Goal: Task Accomplishment & Management: Manage account settings

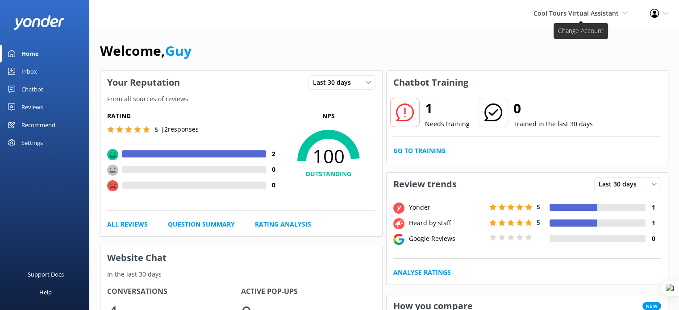
click at [599, 16] on span "Cool Tours Virtual Assistant" at bounding box center [575, 13] width 85 height 8
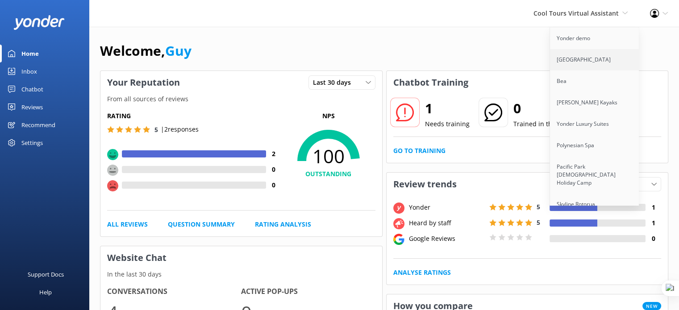
scroll to position [2393, 0]
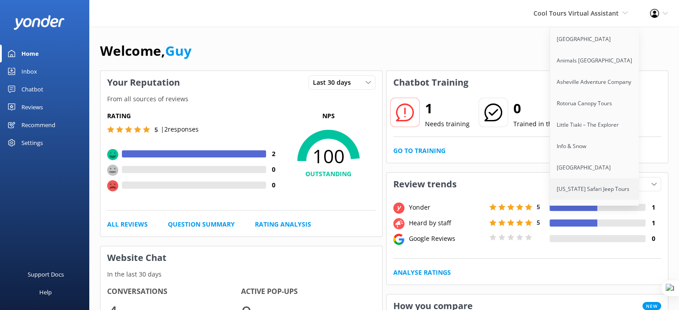
click at [592, 179] on link "[US_STATE] Safari Jeep Tours" at bounding box center [594, 189] width 89 height 21
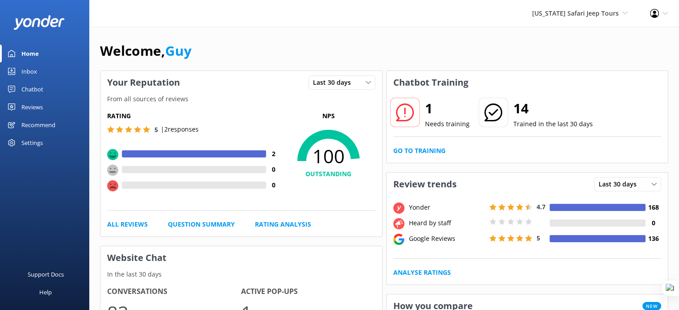
click at [39, 142] on div "Settings" at bounding box center [31, 143] width 21 height 18
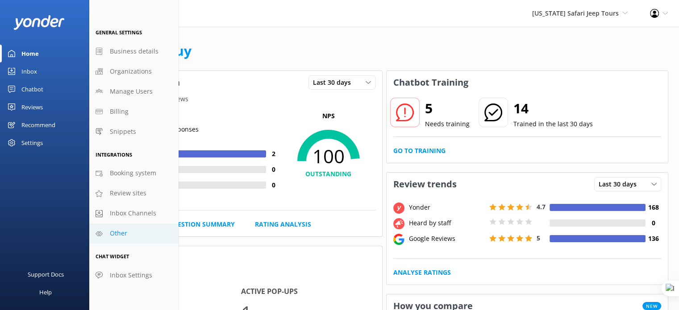
click at [133, 237] on link "Other" at bounding box center [133, 234] width 89 height 20
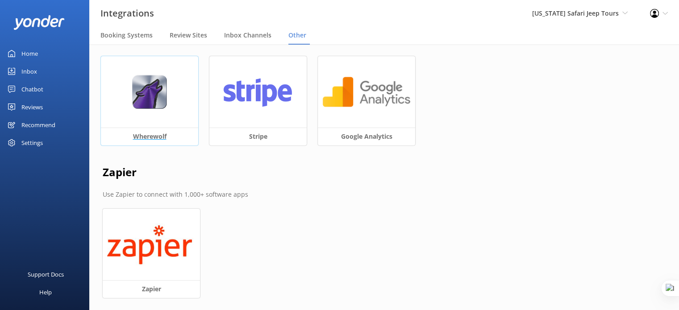
click at [133, 83] on img at bounding box center [149, 92] width 35 height 34
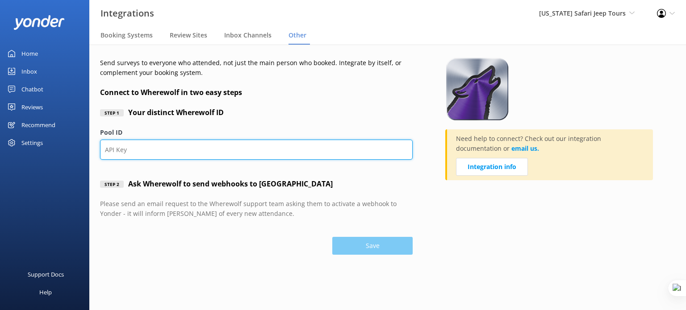
click at [174, 148] on input "Pool ID" at bounding box center [256, 150] width 312 height 20
paste input "4yug2h"
type input "4yug2h"
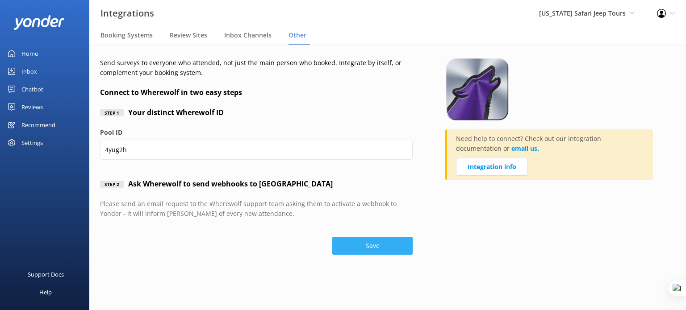
click at [383, 246] on button "Save" at bounding box center [372, 246] width 80 height 18
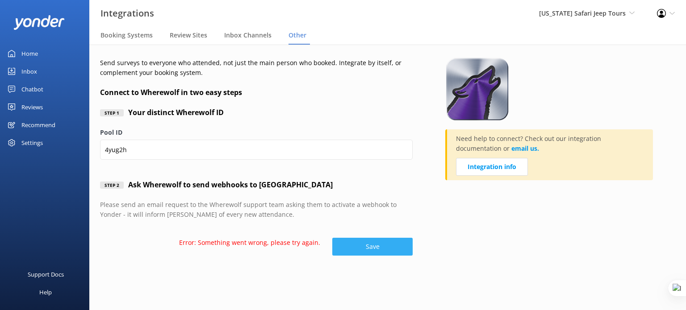
click at [383, 246] on button "Save" at bounding box center [372, 247] width 80 height 18
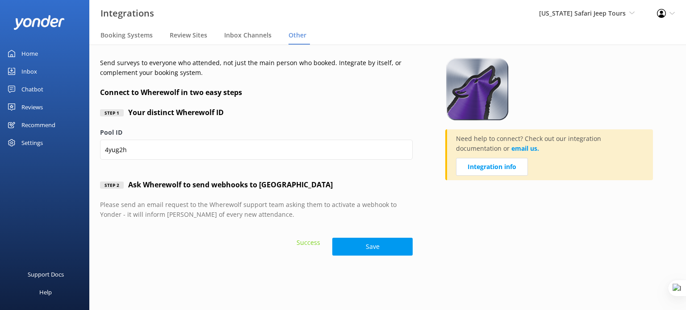
click at [34, 110] on div "Reviews" at bounding box center [31, 107] width 21 height 18
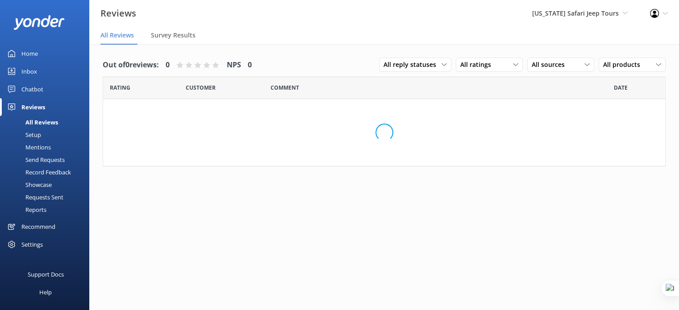
click at [35, 136] on div "Setup" at bounding box center [23, 135] width 36 height 12
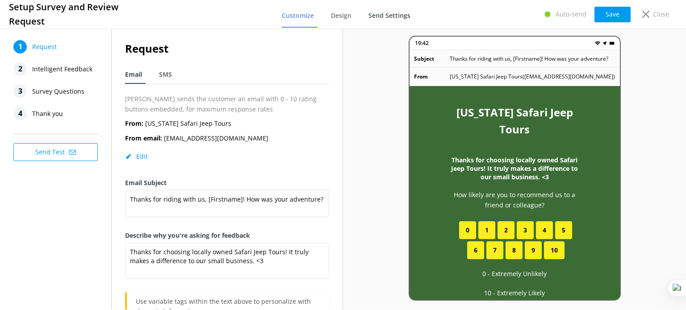
click at [382, 16] on span "Send Settings" at bounding box center [389, 15] width 42 height 9
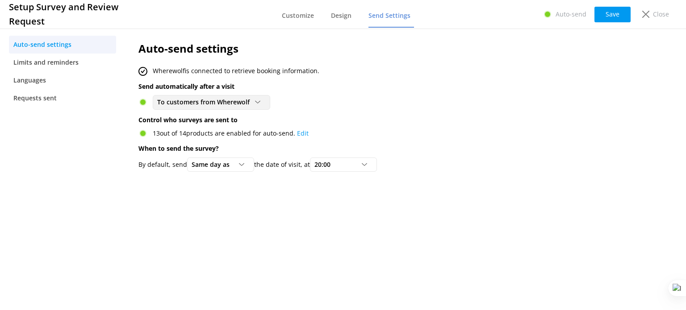
click at [225, 103] on span "To customers from Wherewolf" at bounding box center [206, 102] width 98 height 10
click at [221, 141] on div "To customers from Wherewolf" at bounding box center [196, 138] width 77 height 9
click at [600, 20] on button "Save" at bounding box center [612, 15] width 36 height 16
click at [667, 18] on div "Close" at bounding box center [654, 14] width 36 height 15
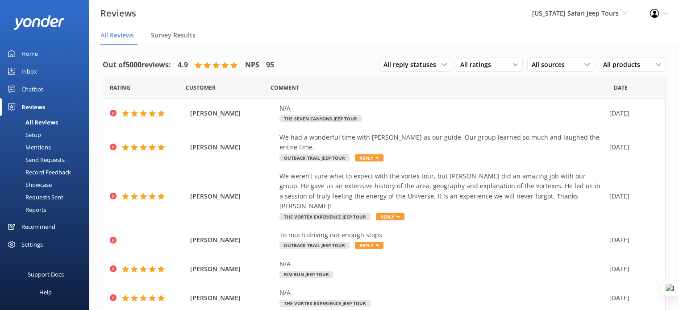
click at [40, 87] on div "Chatbot" at bounding box center [32, 89] width 22 height 18
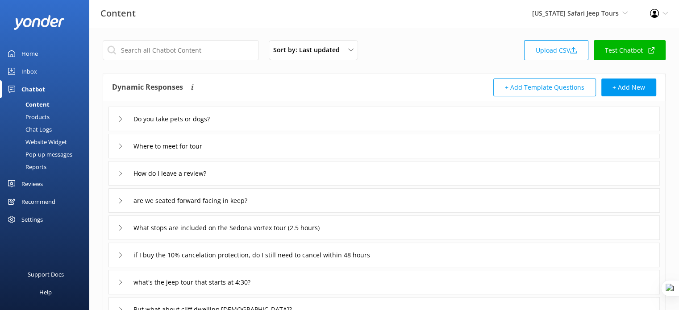
click at [35, 168] on div "Reports" at bounding box center [25, 167] width 41 height 12
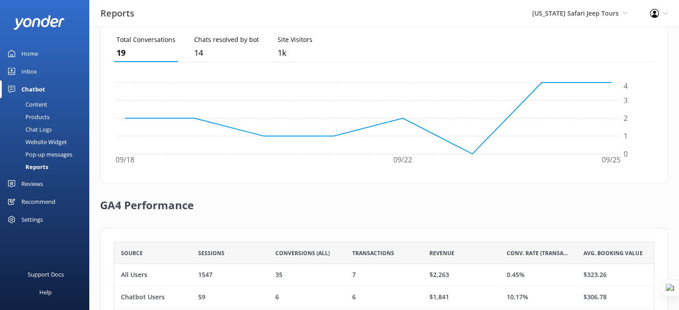
scroll to position [257, 0]
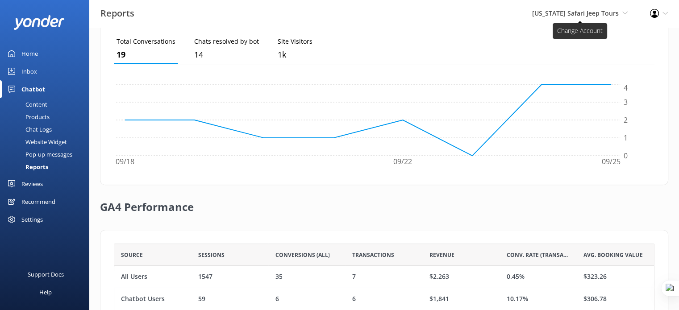
click at [591, 14] on span "[US_STATE] Safari Jeep Tours" at bounding box center [575, 13] width 87 height 8
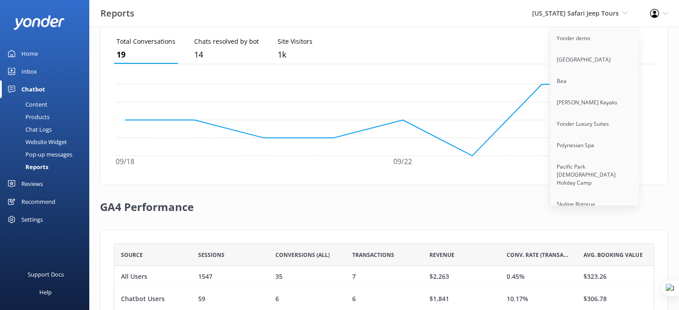
scroll to position [2393, 0]
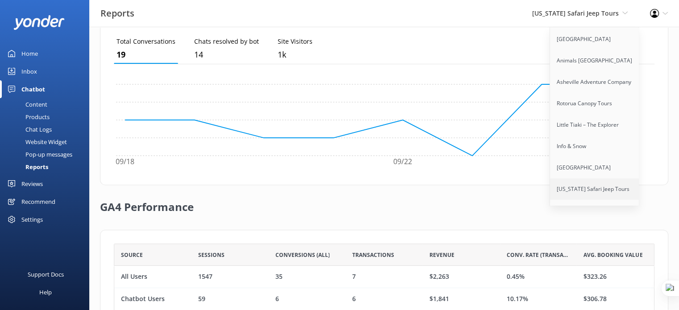
click at [579, 179] on link "[US_STATE] Safari Jeep Tours" at bounding box center [594, 189] width 89 height 21
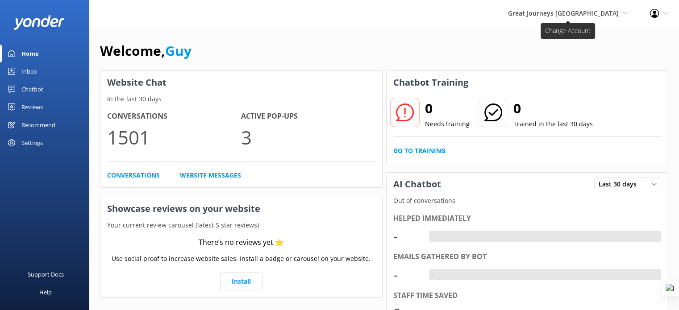
click at [594, 11] on span "Great Journeys [GEOGRAPHIC_DATA]" at bounding box center [563, 13] width 111 height 8
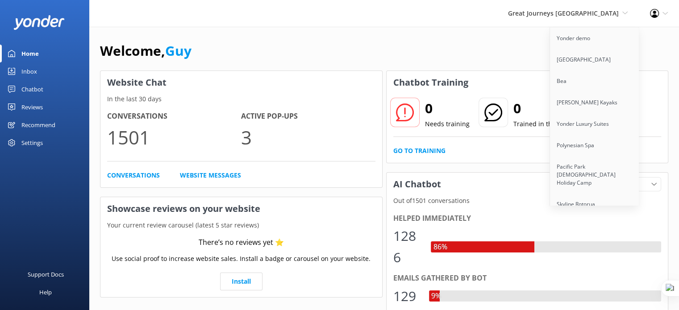
scroll to position [2393, 0]
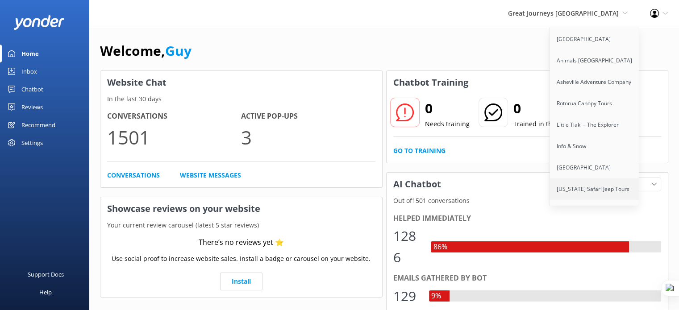
click at [583, 179] on link "[US_STATE] Safari Jeep Tours" at bounding box center [594, 189] width 89 height 21
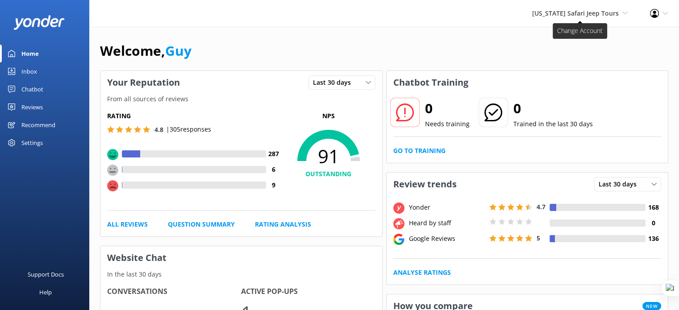
click at [595, 11] on span "[US_STATE] Safari Jeep Tours" at bounding box center [575, 13] width 87 height 8
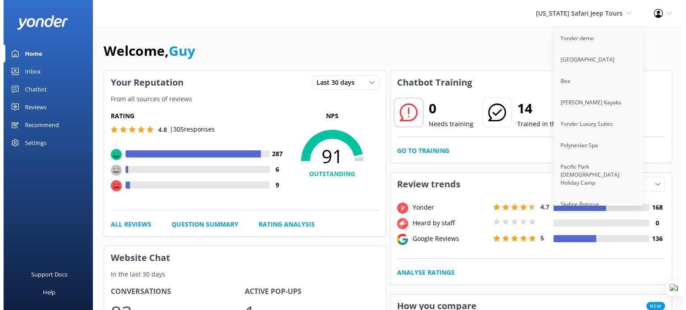
scroll to position [3601, 0]
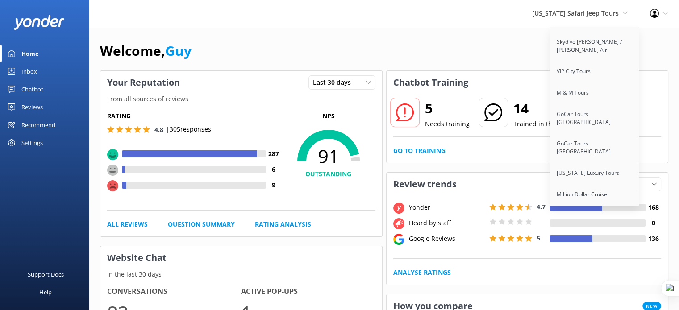
click at [595, 235] on link "Harv and [PERSON_NAME]'s Outback [US_STATE]" at bounding box center [594, 249] width 89 height 29
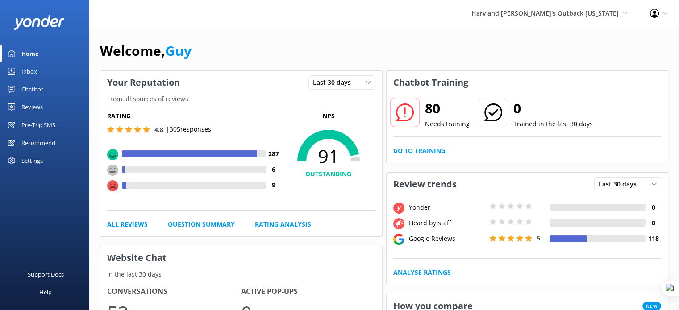
click at [36, 124] on div "Pre-Trip SMS" at bounding box center [38, 125] width 34 height 18
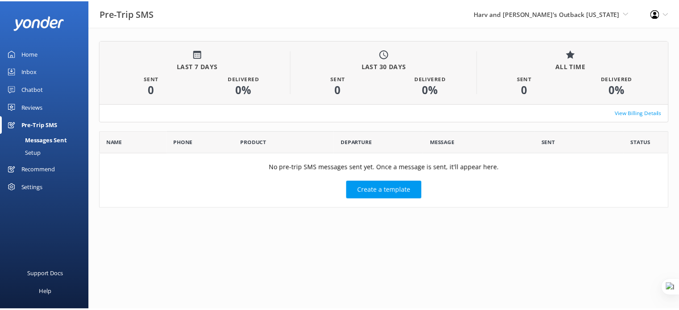
scroll to position [7, 7]
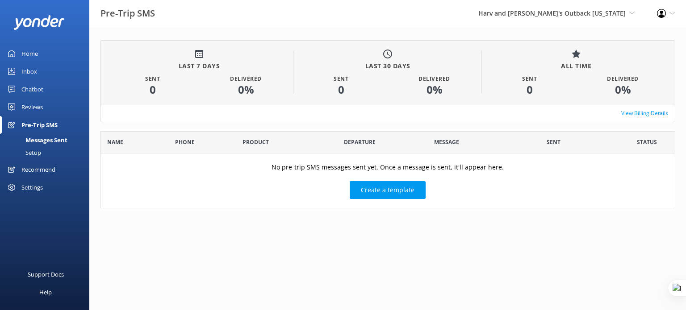
click at [33, 92] on div "Chatbot" at bounding box center [32, 89] width 22 height 18
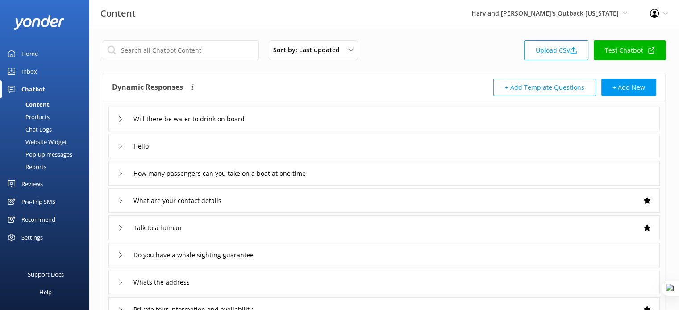
click at [37, 171] on div "Reports" at bounding box center [25, 167] width 41 height 12
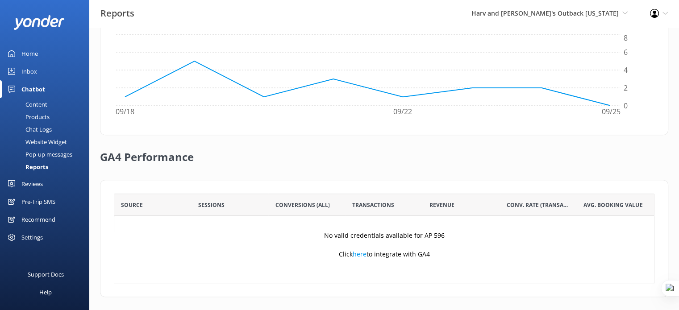
scroll to position [311, 0]
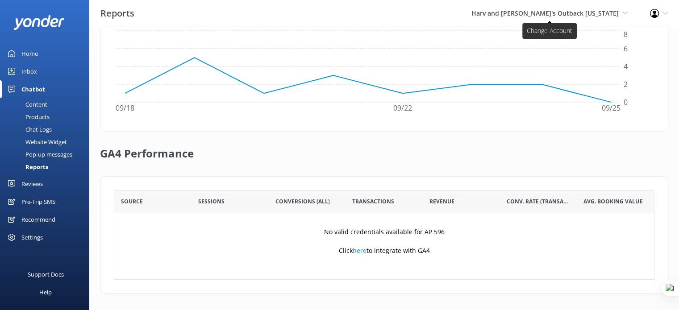
click at [545, 16] on span "Harv and [PERSON_NAME]'s Outback [US_STATE]" at bounding box center [544, 13] width 147 height 8
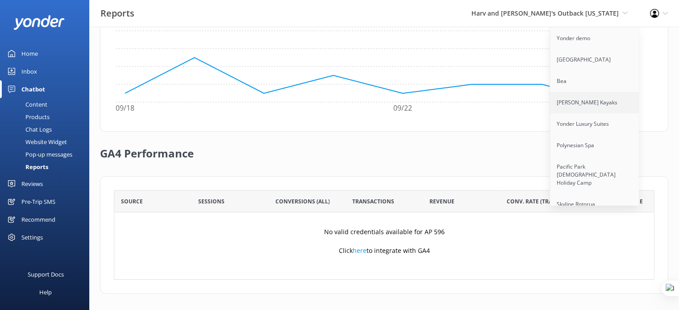
click at [580, 108] on link "[PERSON_NAME] Kayaks" at bounding box center [594, 102] width 89 height 21
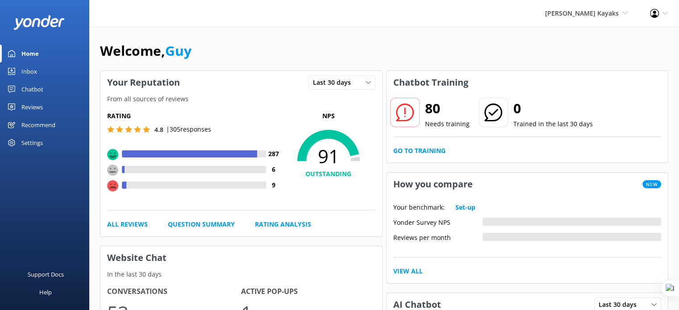
click at [36, 89] on div "Chatbot" at bounding box center [32, 89] width 22 height 18
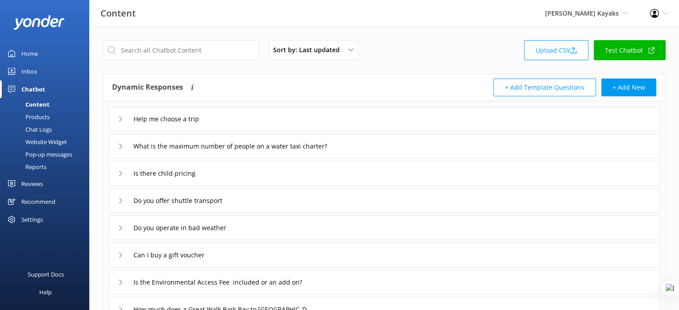
click at [36, 166] on div "Reports" at bounding box center [25, 167] width 41 height 12
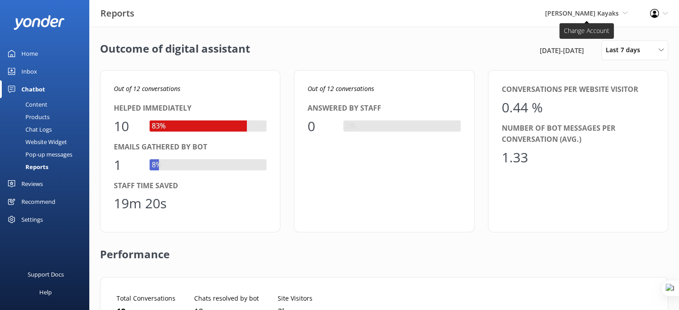
click at [593, 10] on span "[PERSON_NAME] Kayaks" at bounding box center [582, 13] width 74 height 8
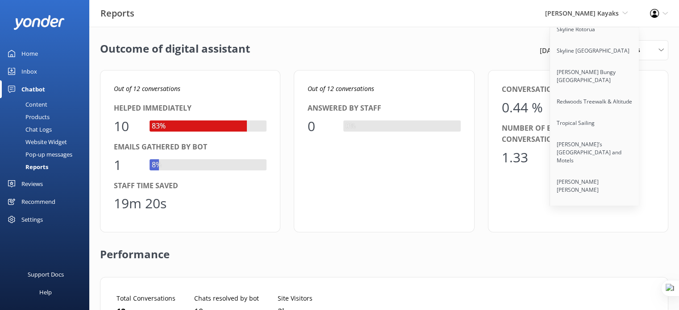
scroll to position [178, 0]
click at [574, 67] on link "[PERSON_NAME] Bungy [GEOGRAPHIC_DATA]" at bounding box center [594, 73] width 89 height 29
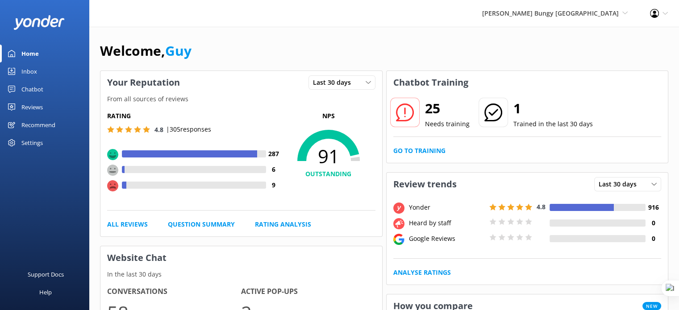
click at [32, 86] on div "Chatbot" at bounding box center [32, 89] width 22 height 18
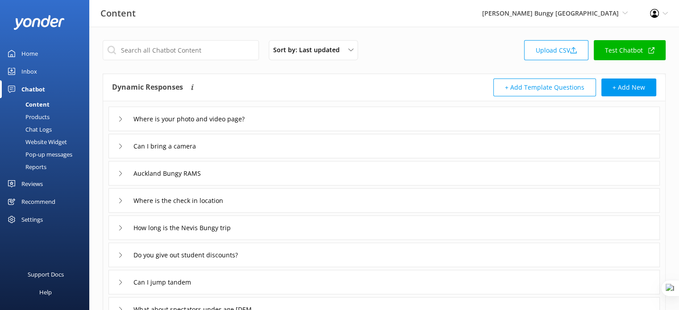
click at [33, 167] on div "Reports" at bounding box center [25, 167] width 41 height 12
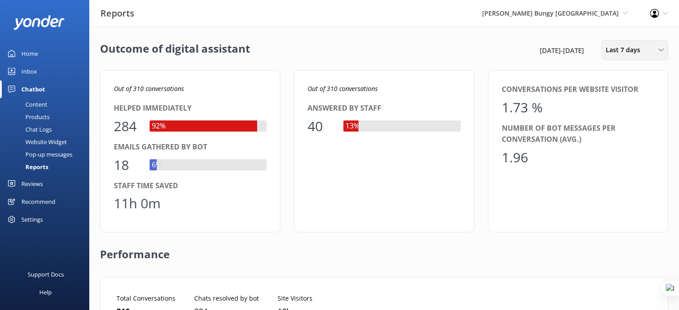
click at [625, 50] on span "Last 7 days" at bounding box center [626, 50] width 40 height 10
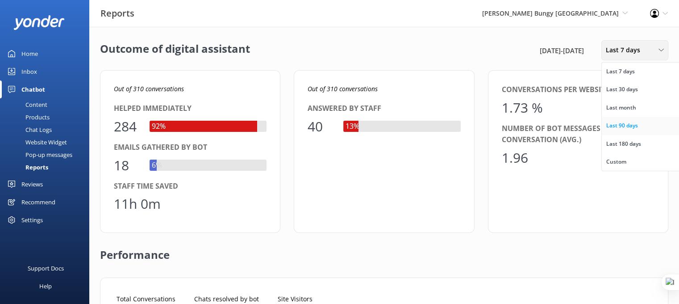
click at [618, 123] on div "Last 90 days" at bounding box center [622, 125] width 32 height 9
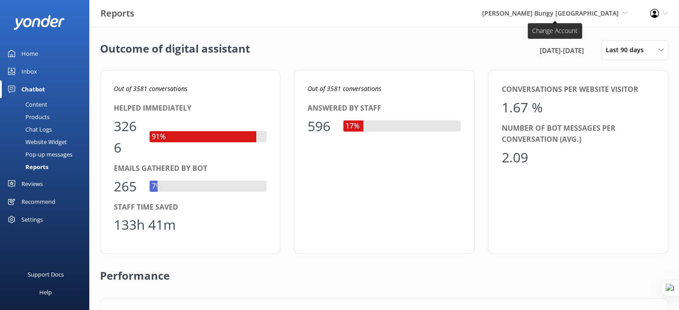
click at [579, 9] on span "[PERSON_NAME] Bungy [GEOGRAPHIC_DATA]" at bounding box center [550, 13] width 137 height 8
click at [639, 42] on div "Last 90 days Last 7 days Last 30 days Last month Last 90 days Last 180 days Cus…" at bounding box center [634, 50] width 67 height 20
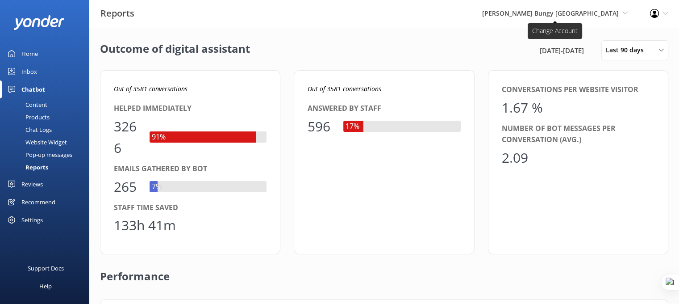
click at [605, 16] on span "[PERSON_NAME] Bungy [GEOGRAPHIC_DATA]" at bounding box center [550, 13] width 137 height 8
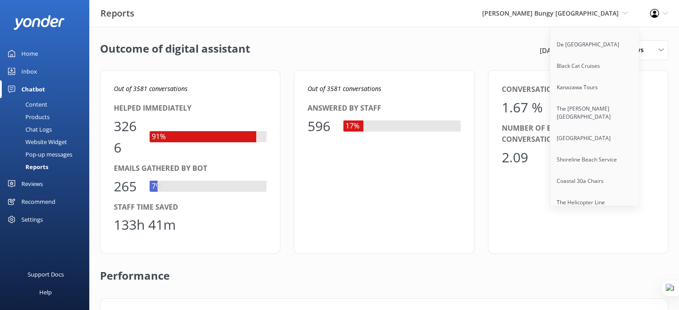
scroll to position [1168, 0]
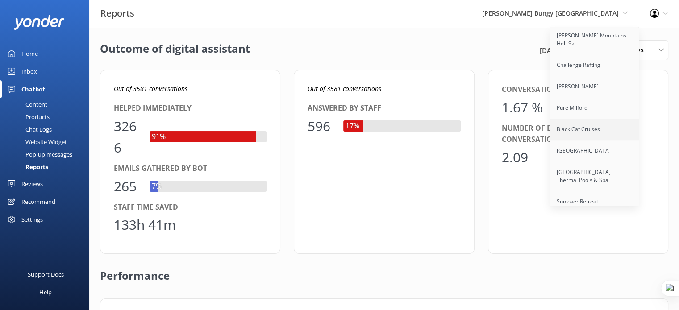
click at [586, 120] on link "Black Cat Cruises" at bounding box center [594, 129] width 89 height 21
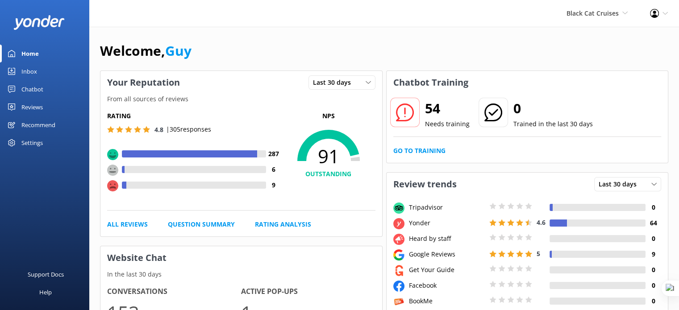
click at [32, 91] on div "Chatbot" at bounding box center [32, 89] width 22 height 18
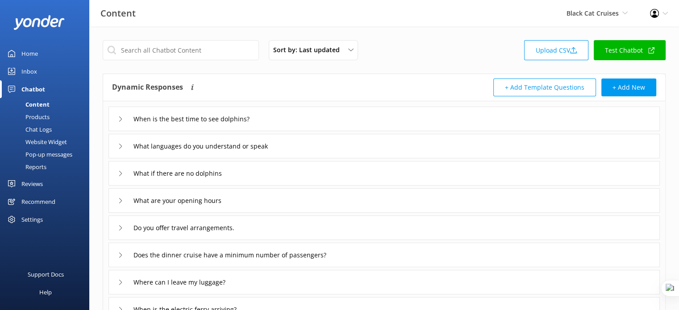
click at [30, 168] on div "Reports" at bounding box center [25, 167] width 41 height 12
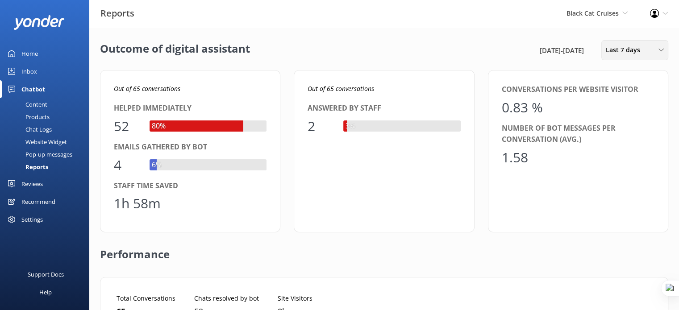
click at [620, 51] on span "Last 7 days" at bounding box center [626, 50] width 40 height 10
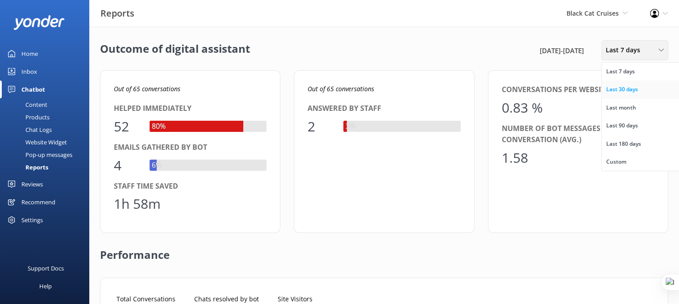
click at [621, 92] on div "Last 30 days" at bounding box center [622, 89] width 32 height 9
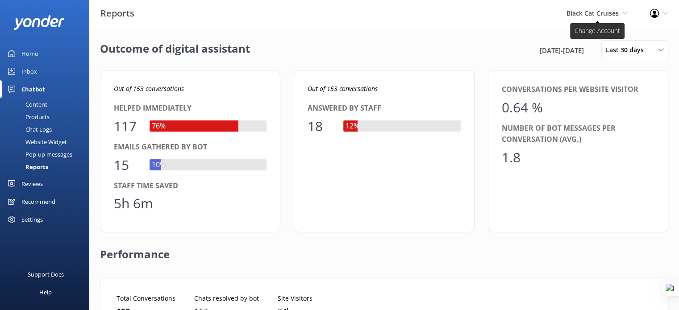
click at [587, 14] on span "Black Cat Cruises" at bounding box center [592, 13] width 52 height 8
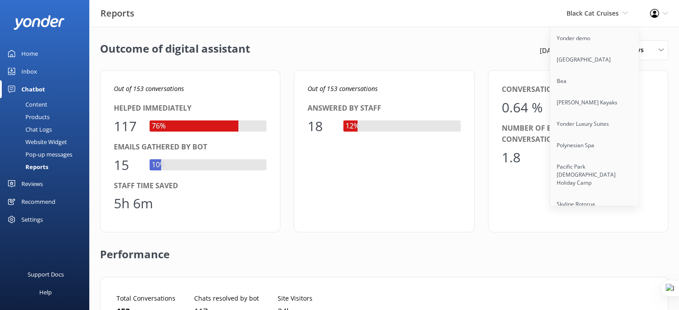
scroll to position [864, 0]
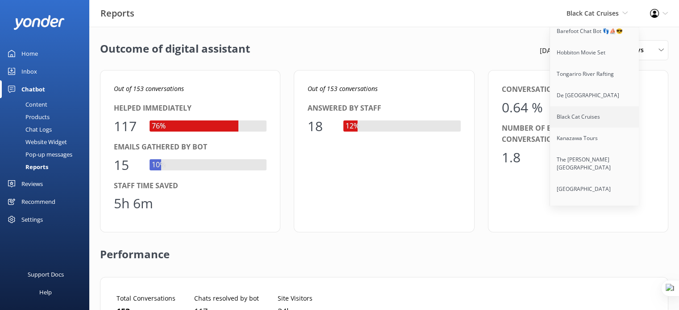
click at [582, 114] on link "Black Cat Cruises" at bounding box center [594, 116] width 89 height 21
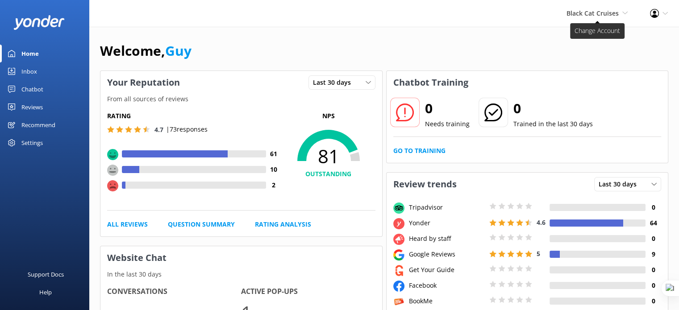
click at [591, 12] on span "Black Cat Cruises" at bounding box center [592, 13] width 52 height 8
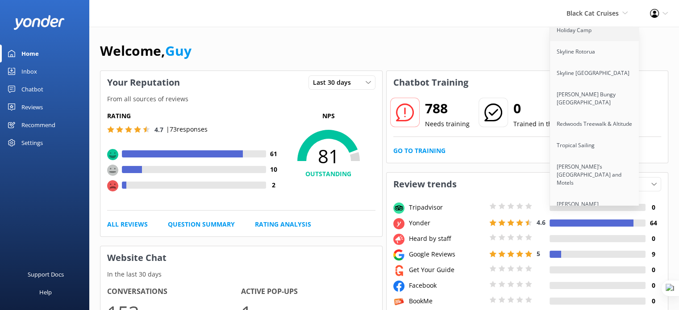
scroll to position [153, 0]
click at [606, 128] on link "Redwoods Treewalk & Altitude" at bounding box center [594, 123] width 89 height 21
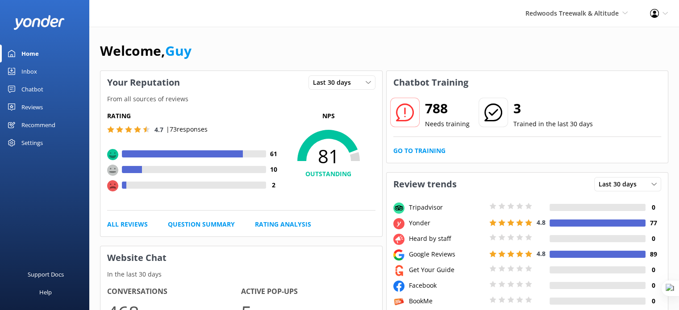
click at [28, 89] on div "Chatbot" at bounding box center [32, 89] width 22 height 18
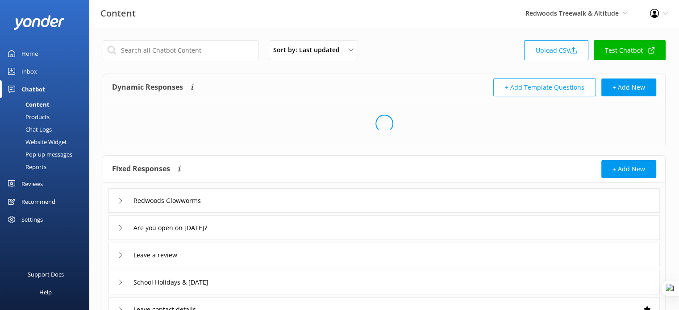
click at [46, 170] on div "Reports" at bounding box center [25, 167] width 41 height 12
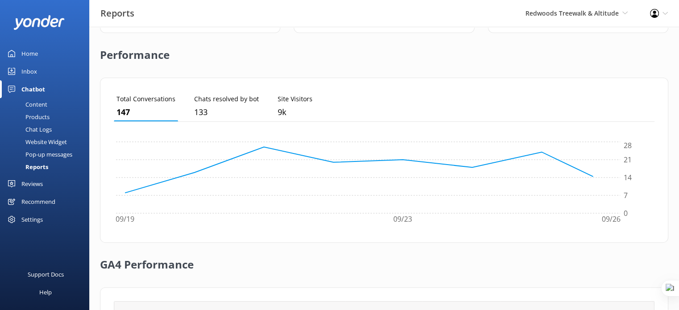
scroll to position [311, 0]
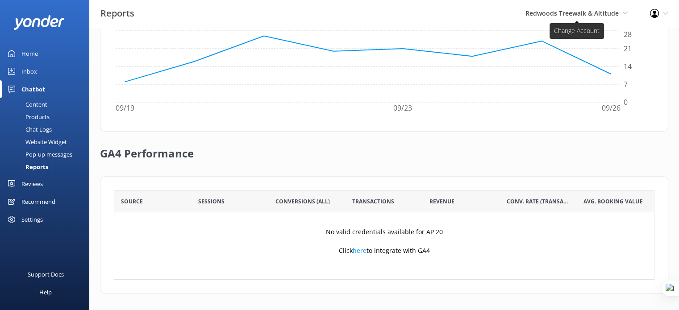
click at [559, 17] on span "Redwoods Treewalk & Altitude" at bounding box center [571, 13] width 93 height 8
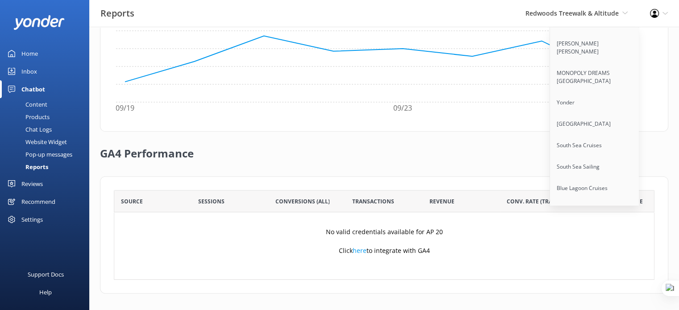
scroll to position [314, 0]
click at [588, 137] on link "South Sea Cruises" at bounding box center [594, 144] width 89 height 21
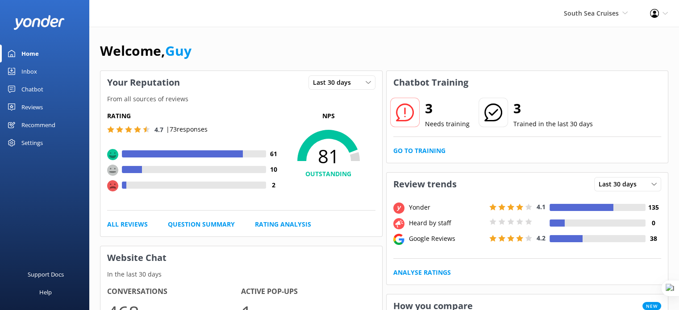
click at [30, 92] on div "Chatbot" at bounding box center [32, 89] width 22 height 18
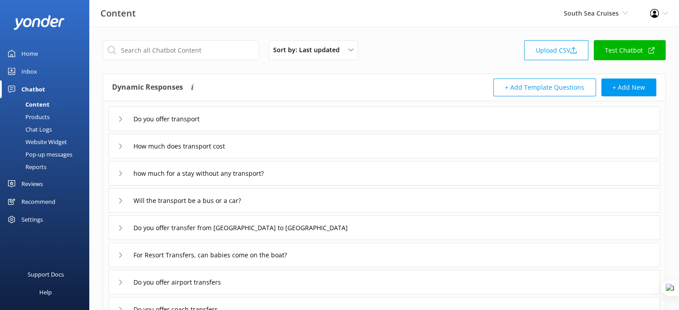
click at [46, 163] on div "Reports" at bounding box center [25, 167] width 41 height 12
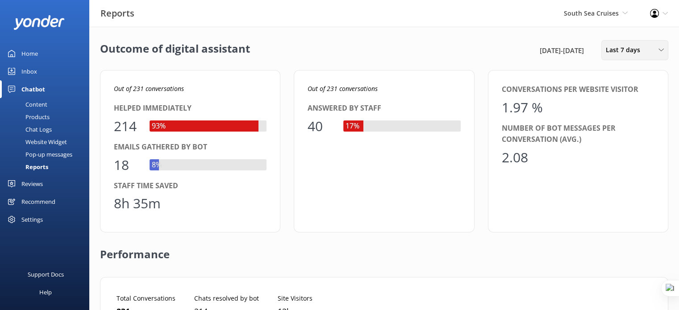
click at [627, 44] on div "Last 7 days Last 7 days Last 30 days Last month Last 90 days Last 180 days Cust…" at bounding box center [634, 50] width 67 height 20
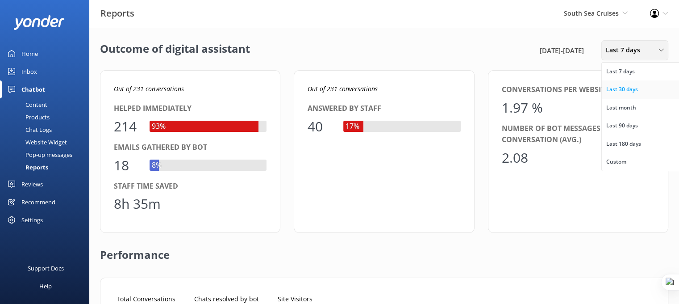
click at [620, 92] on div "Last 30 days" at bounding box center [622, 89] width 32 height 9
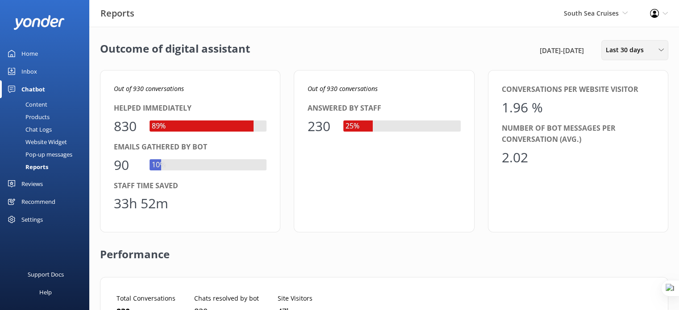
click at [625, 58] on div "Last 30 days Last 7 days Last 30 days Last month Last 90 days Last 180 days Cus…" at bounding box center [634, 50] width 67 height 20
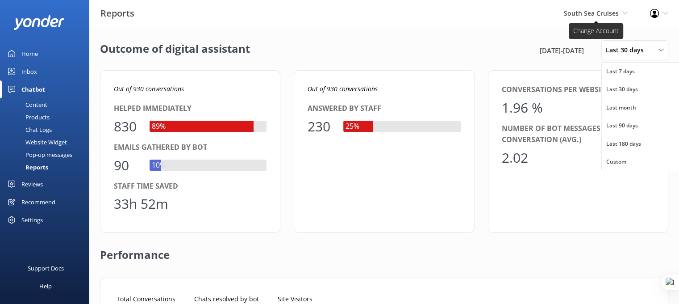
click at [595, 12] on span "South Sea Cruises" at bounding box center [591, 13] width 55 height 8
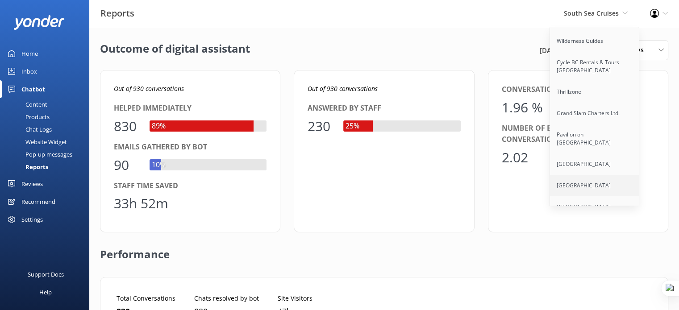
scroll to position [2226, 0]
click at [590, 196] on link "[GEOGRAPHIC_DATA]" at bounding box center [594, 206] width 89 height 21
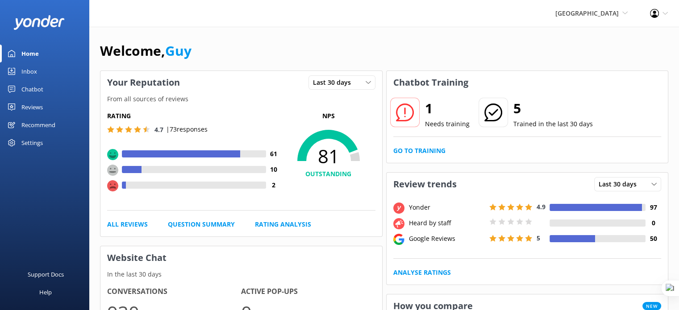
click at [26, 90] on div "Chatbot" at bounding box center [32, 89] width 22 height 18
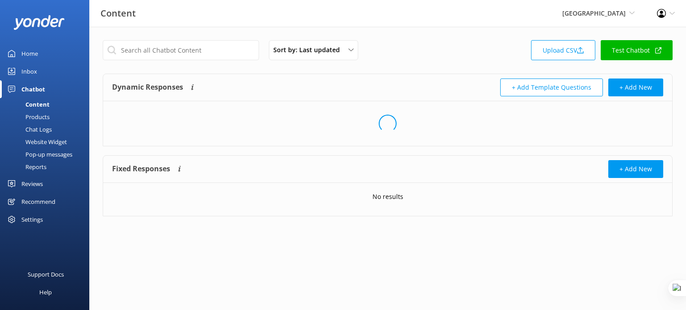
click at [34, 162] on div "Reports" at bounding box center [25, 167] width 41 height 12
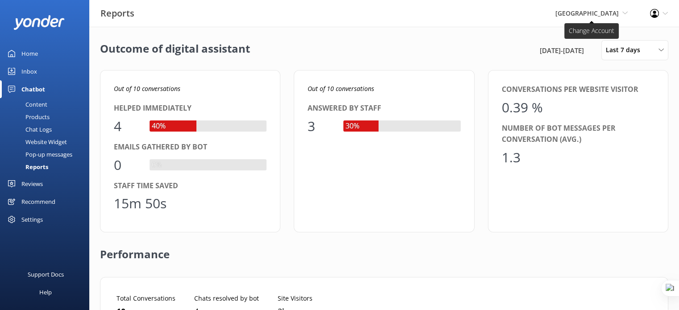
click at [595, 17] on span "[GEOGRAPHIC_DATA]" at bounding box center [586, 13] width 63 height 8
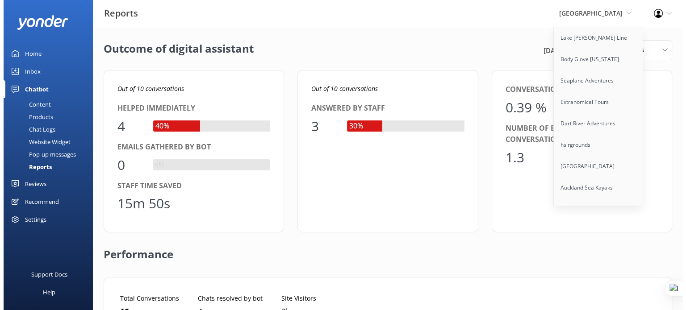
scroll to position [4133, 0]
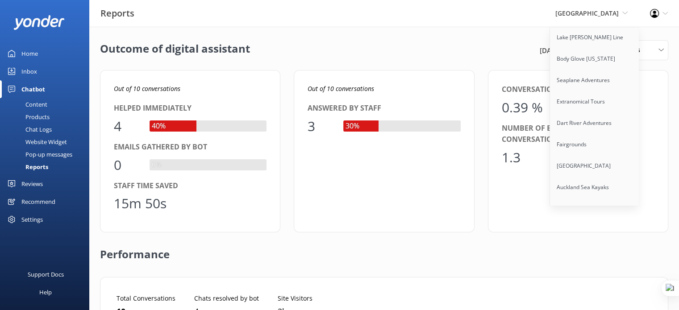
click at [592, 241] on link "Destin Party Boat Fishing" at bounding box center [594, 251] width 89 height 21
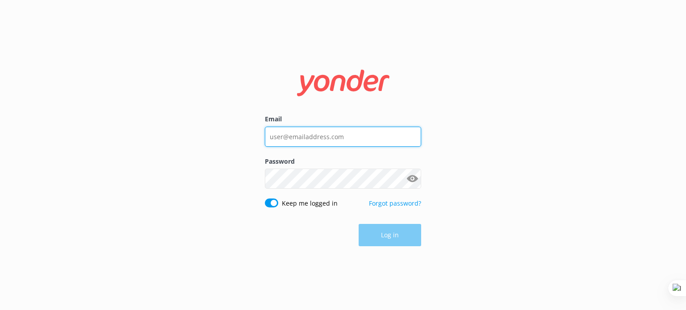
type input "[EMAIL_ADDRESS][DOMAIN_NAME]"
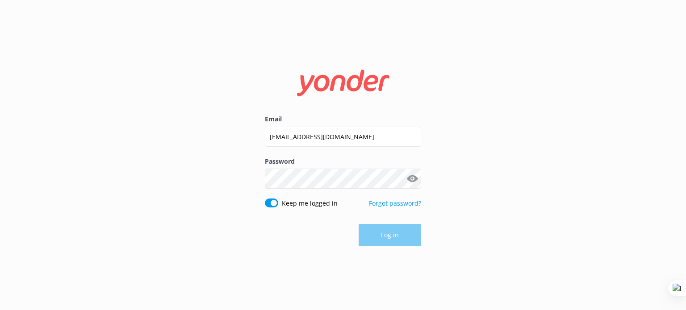
click at [468, 175] on div "Email [EMAIL_ADDRESS][DOMAIN_NAME] Password Show password Keep me logged in For…" at bounding box center [343, 155] width 686 height 310
click at [393, 237] on button "Log in" at bounding box center [389, 236] width 62 height 22
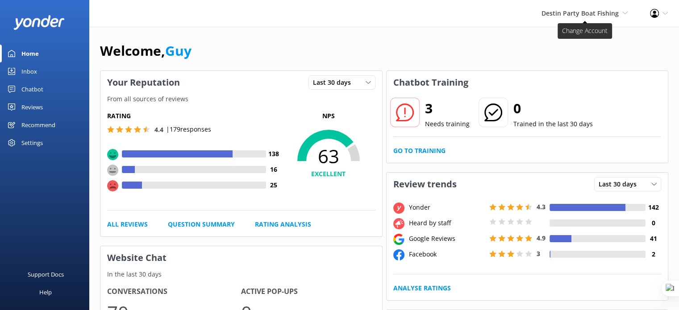
click at [597, 14] on span "Destin Party Boat Fishing" at bounding box center [579, 13] width 77 height 8
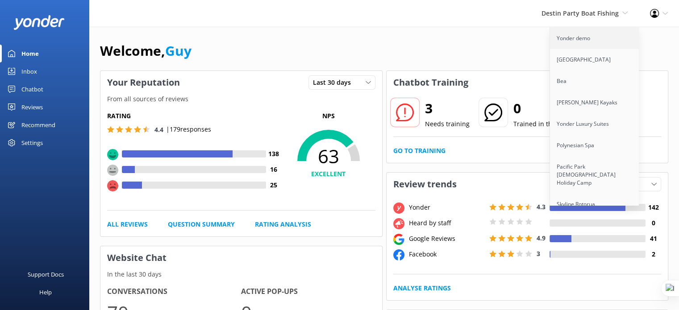
click at [583, 36] on link "Yonder demo" at bounding box center [594, 38] width 89 height 21
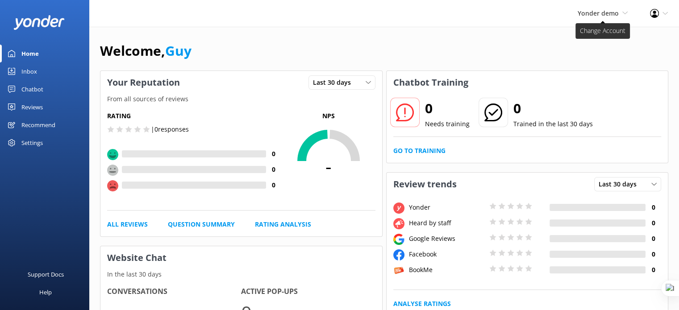
click at [586, 11] on span "Yonder demo" at bounding box center [598, 13] width 41 height 8
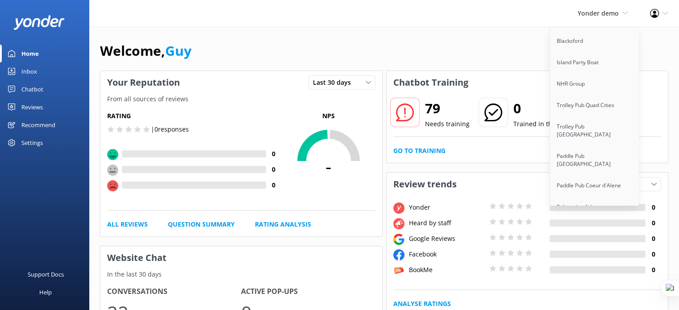
scroll to position [5954, 0]
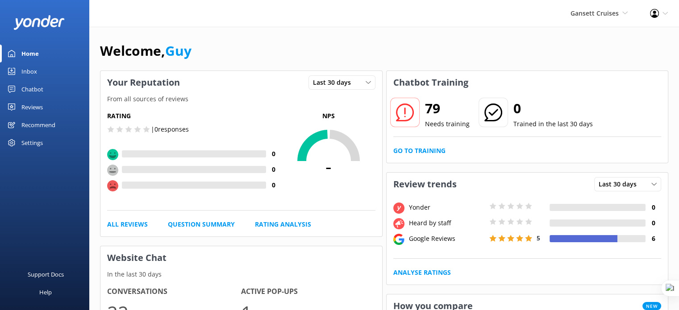
click at [27, 87] on div "Chatbot" at bounding box center [32, 89] width 22 height 18
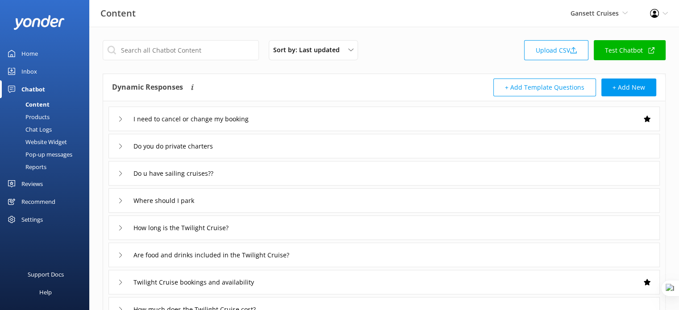
click at [37, 166] on div "Reports" at bounding box center [25, 167] width 41 height 12
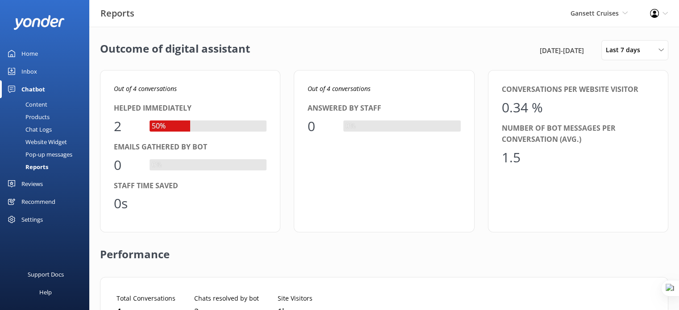
scroll to position [311, 0]
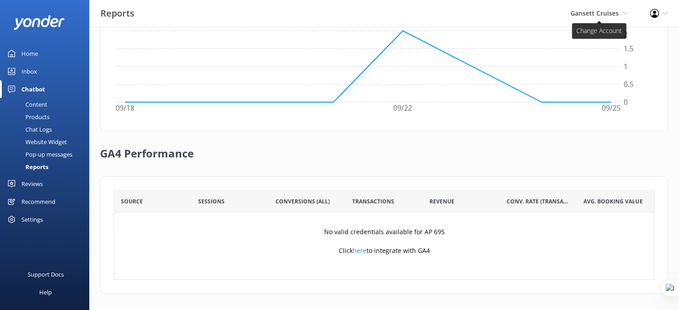
click at [587, 11] on span "Gansett Cruises" at bounding box center [594, 13] width 48 height 8
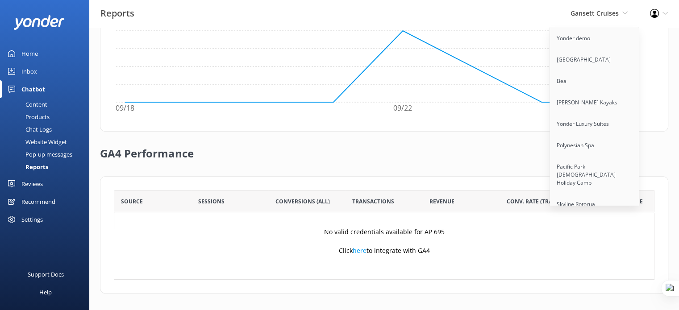
scroll to position [3853, 0]
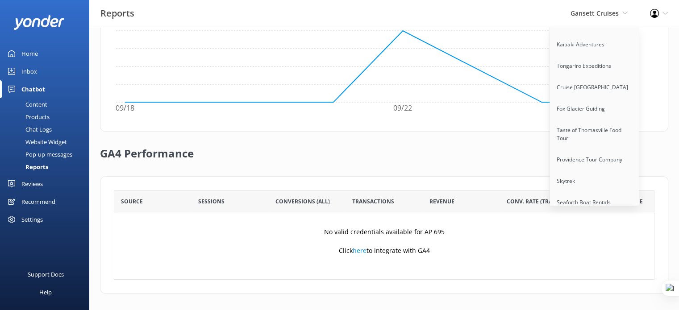
click at [599, 235] on link "Quarry Park Adventures" at bounding box center [594, 245] width 89 height 21
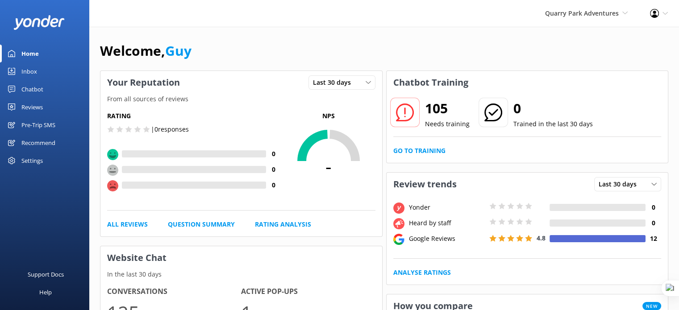
click at [34, 87] on div "Chatbot" at bounding box center [32, 89] width 22 height 18
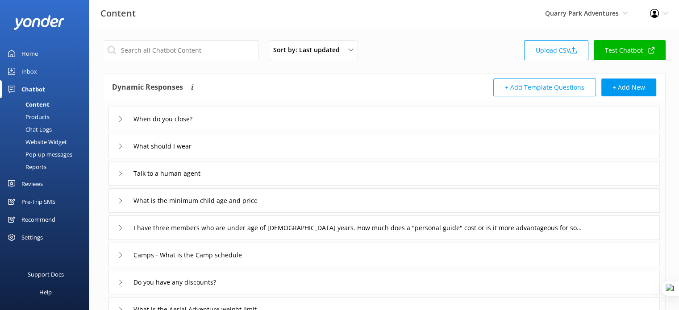
click at [41, 173] on div "Content Products Chat Logs Website Widget Pop-up messages Reports" at bounding box center [47, 136] width 84 height 77
click at [41, 166] on div "Reports" at bounding box center [25, 167] width 41 height 12
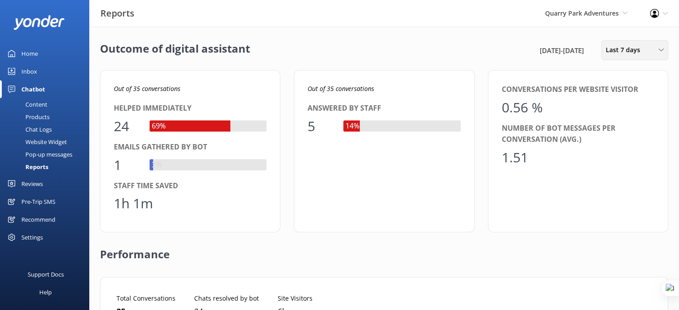
click at [620, 48] on span "Last 7 days" at bounding box center [626, 50] width 40 height 10
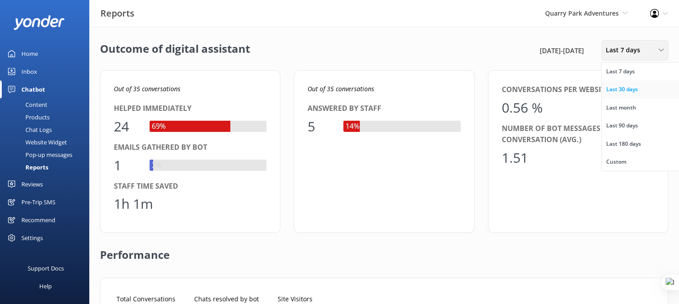
click at [628, 92] on div "Last 30 days" at bounding box center [622, 89] width 32 height 9
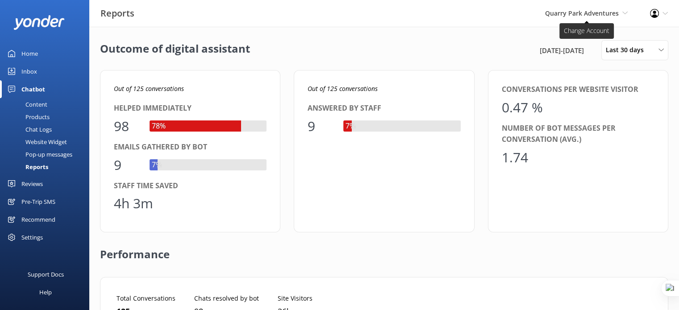
click at [600, 14] on span "Quarry Park Adventures" at bounding box center [582, 13] width 74 height 8
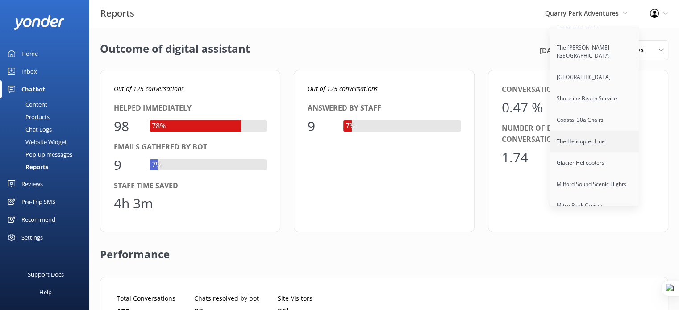
scroll to position [999, 0]
click at [593, 117] on link "The Helicopter Line" at bounding box center [594, 118] width 89 height 21
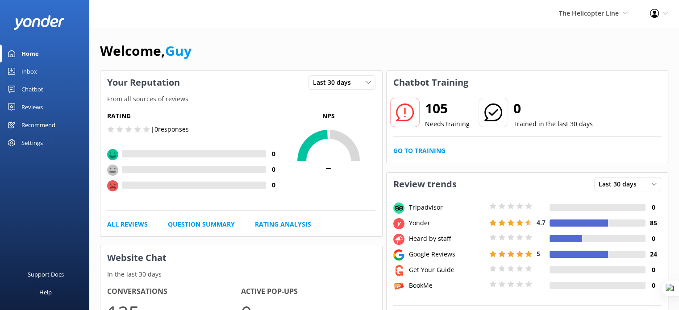
click at [30, 90] on div "Chatbot" at bounding box center [32, 89] width 22 height 18
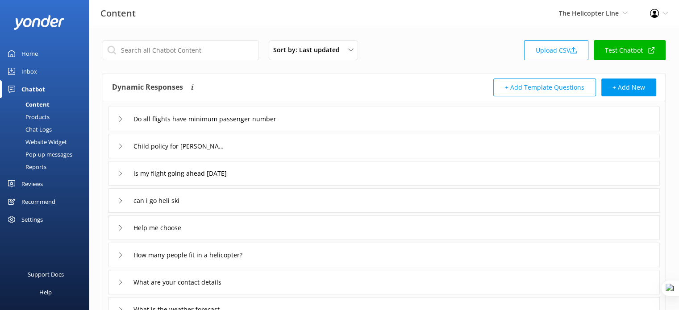
click at [37, 169] on div "Reports" at bounding box center [25, 167] width 41 height 12
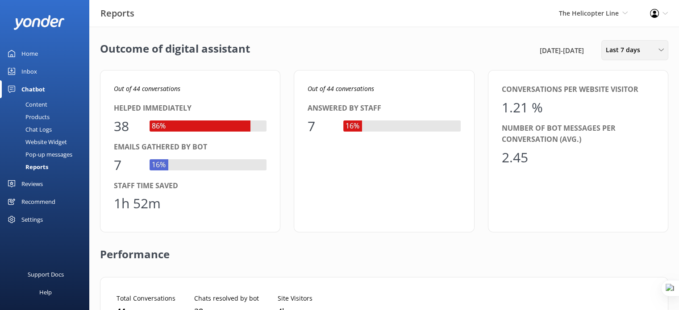
click at [636, 56] on div "Last 7 days Last 7 days Last 30 days Last month Last 90 days Last 180 days Cust…" at bounding box center [634, 50] width 67 height 20
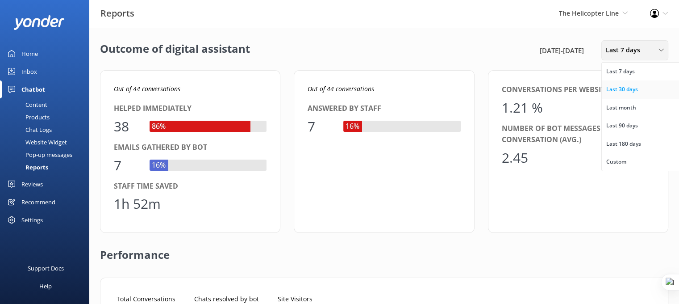
click at [627, 91] on div "Last 30 days" at bounding box center [622, 89] width 32 height 9
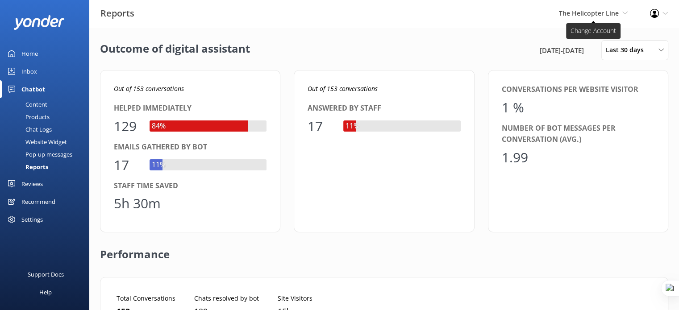
click at [612, 17] on span "The Helicopter Line" at bounding box center [589, 13] width 60 height 8
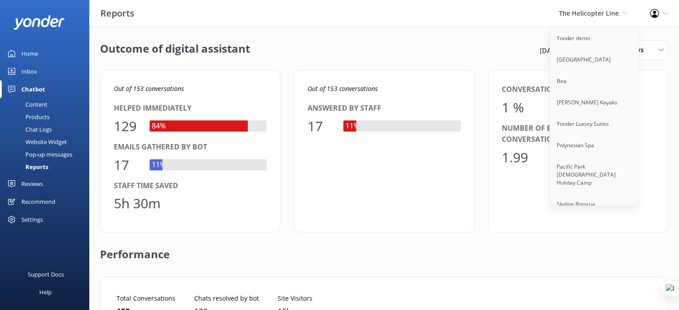
scroll to position [3537, 0]
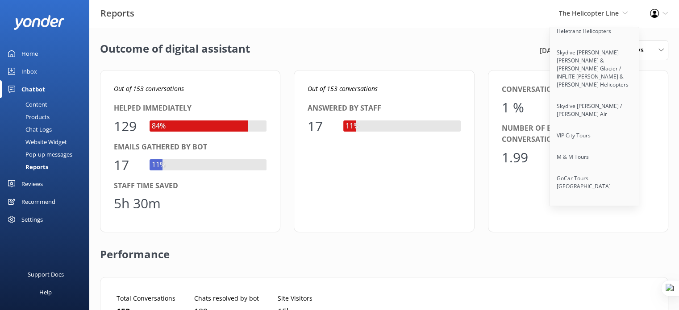
click at [589, 227] on link "[US_STATE] Luxury Tours" at bounding box center [594, 237] width 89 height 21
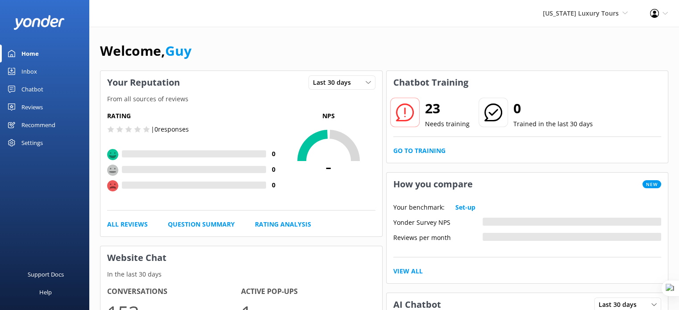
click at [34, 88] on div "Chatbot" at bounding box center [32, 89] width 22 height 18
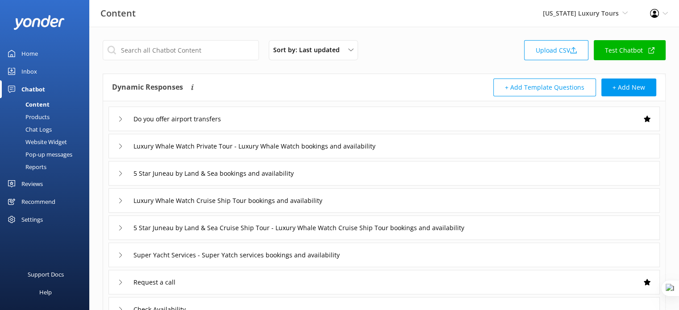
click at [35, 171] on div "Reports" at bounding box center [25, 167] width 41 height 12
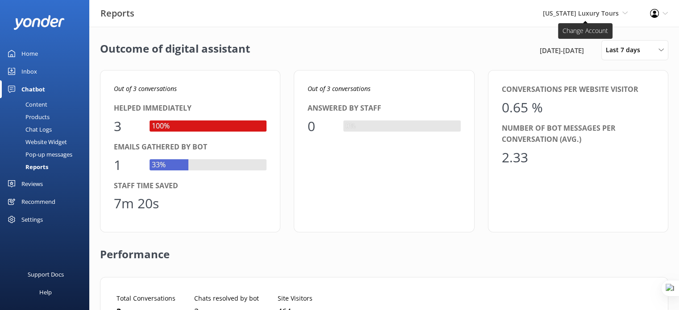
click at [596, 8] on span "Alaska Luxury Tours Yonder demo Musket Cove Island Resort & Marina Bea Abel Tas…" at bounding box center [585, 13] width 85 height 10
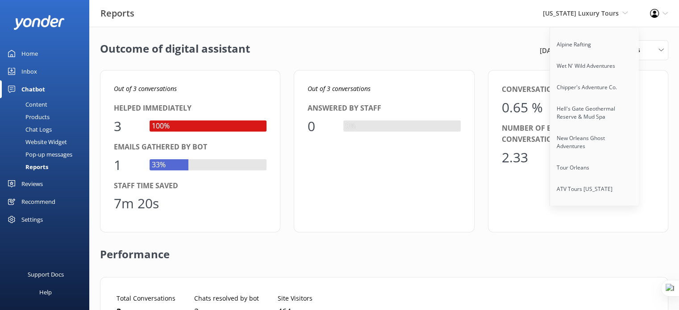
scroll to position [6813, 0]
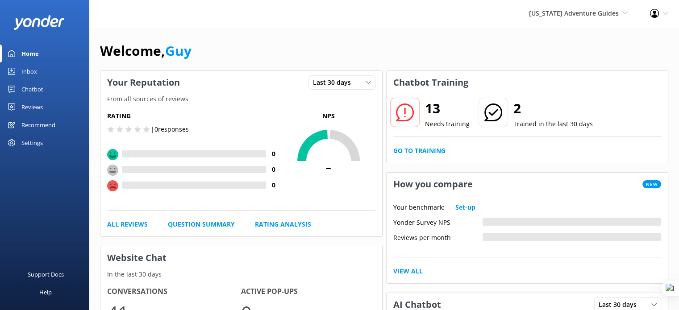
click at [33, 90] on div "Chatbot" at bounding box center [32, 89] width 22 height 18
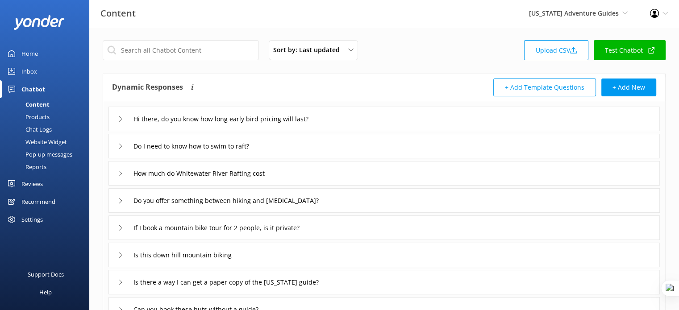
click at [43, 164] on div "Reports" at bounding box center [25, 167] width 41 height 12
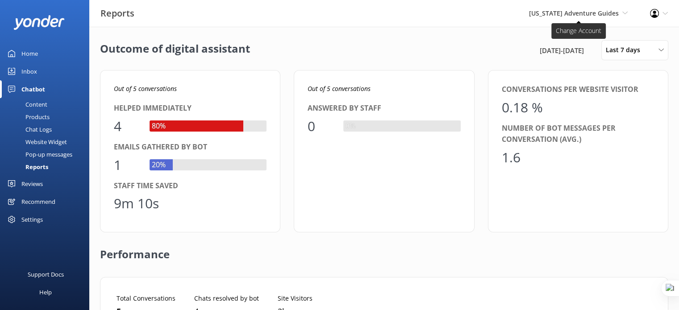
click at [592, 14] on span "[US_STATE] Adventure Guides" at bounding box center [574, 13] width 90 height 8
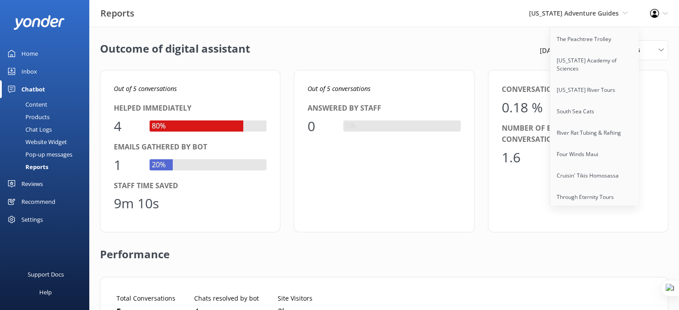
scroll to position [6594, 0]
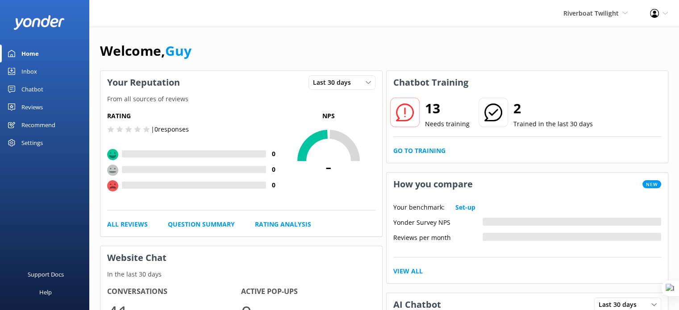
click at [26, 89] on div "Chatbot" at bounding box center [32, 89] width 22 height 18
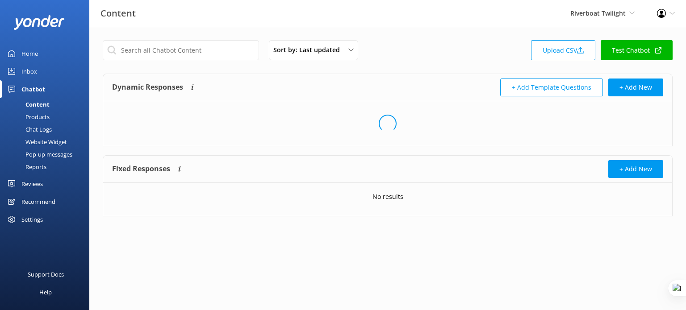
click at [35, 166] on div "Reports" at bounding box center [25, 167] width 41 height 12
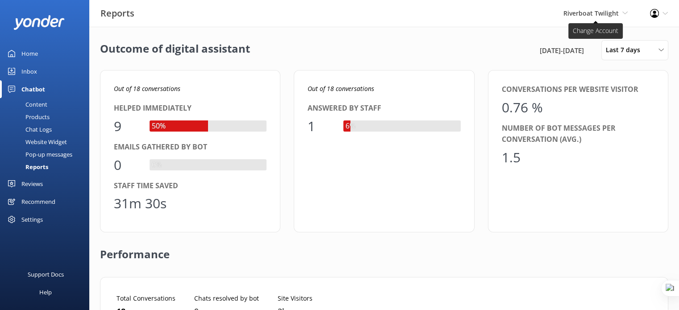
click at [599, 14] on span "Riverboat Twilight" at bounding box center [590, 13] width 55 height 8
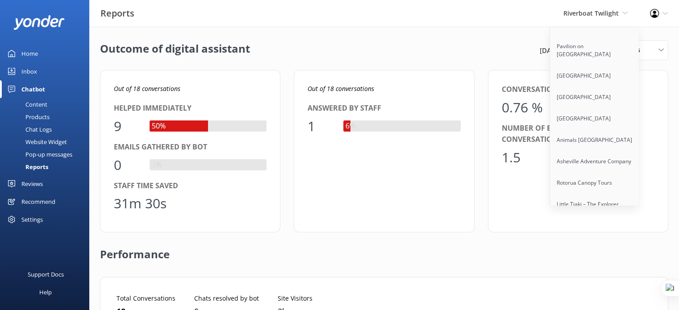
scroll to position [2315, 0]
click at [594, 192] on link "Little Tiaki – The Explorer" at bounding box center [594, 202] width 89 height 21
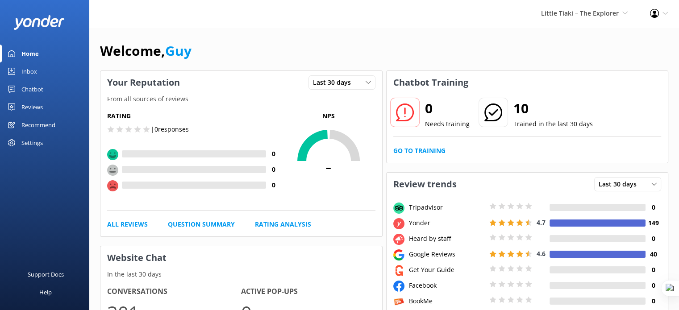
click at [34, 88] on div "Chatbot" at bounding box center [32, 89] width 22 height 18
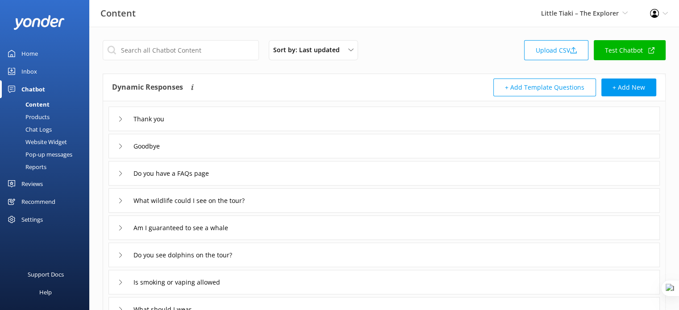
click at [38, 169] on div "Reports" at bounding box center [25, 167] width 41 height 12
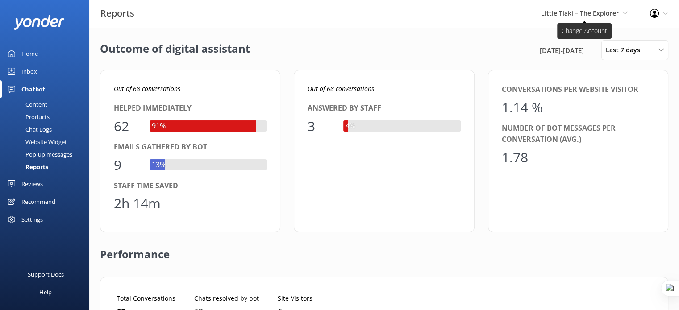
click at [598, 16] on span "Little Tiaki – The Explorer" at bounding box center [580, 13] width 78 height 8
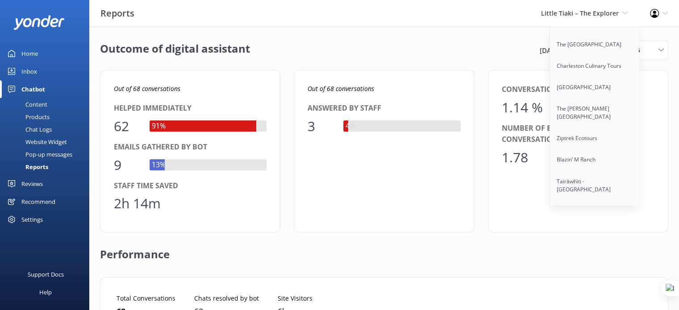
scroll to position [1548, 0]
click at [580, 127] on link "Ziptrek Ecotours" at bounding box center [594, 137] width 89 height 21
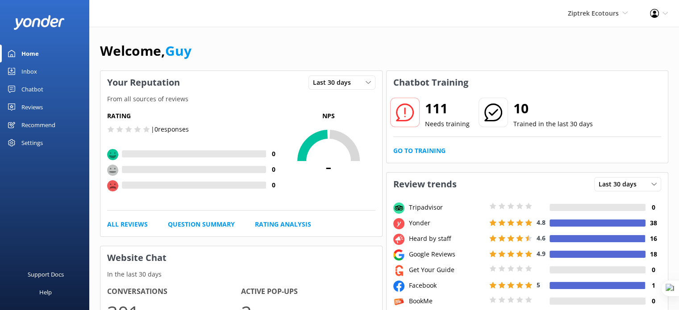
click at [18, 87] on link "Chatbot" at bounding box center [44, 89] width 89 height 18
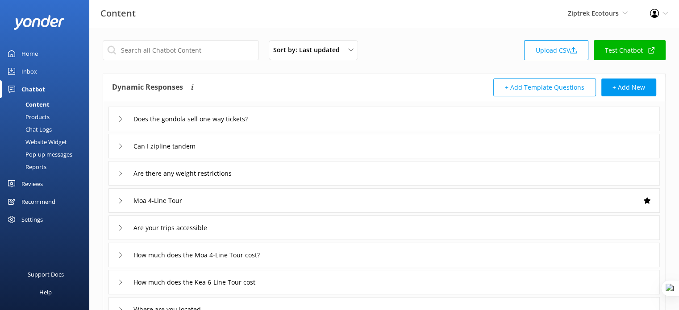
click at [34, 161] on div "Reports" at bounding box center [25, 167] width 41 height 12
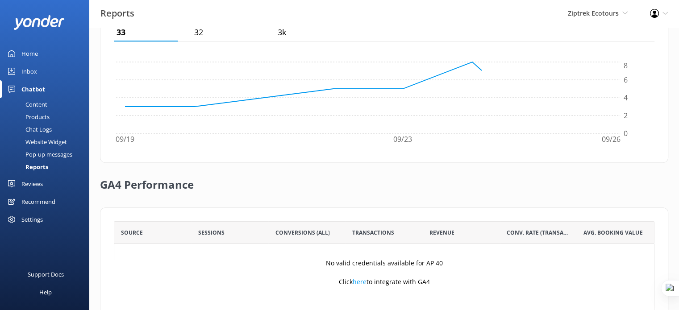
scroll to position [311, 0]
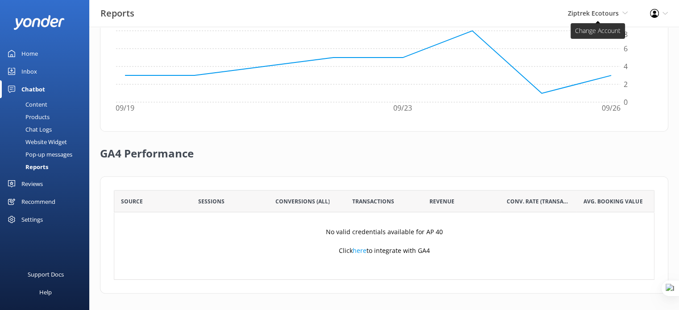
click at [596, 12] on span "Ziptrek Ecotours" at bounding box center [593, 13] width 51 height 8
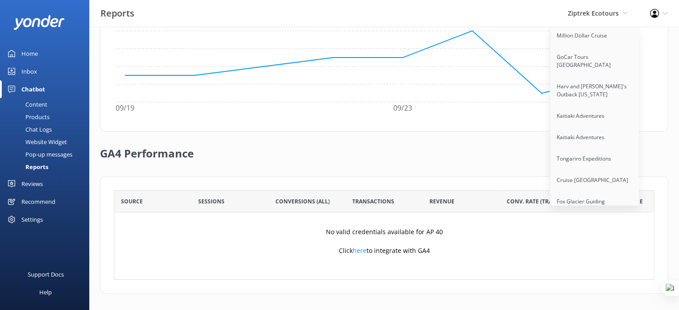
scroll to position [3761, 0]
click at [590, 241] on link "Providence Tour Company" at bounding box center [594, 251] width 89 height 21
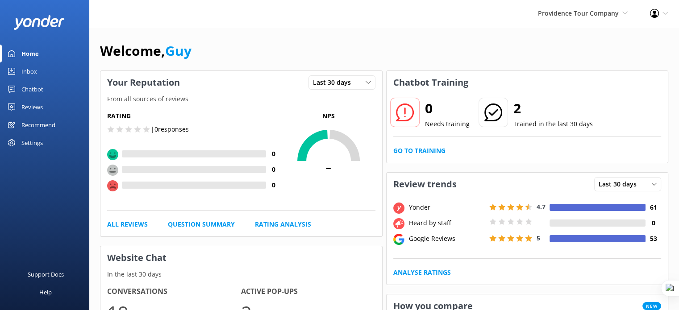
click at [37, 90] on div "Chatbot" at bounding box center [32, 89] width 22 height 18
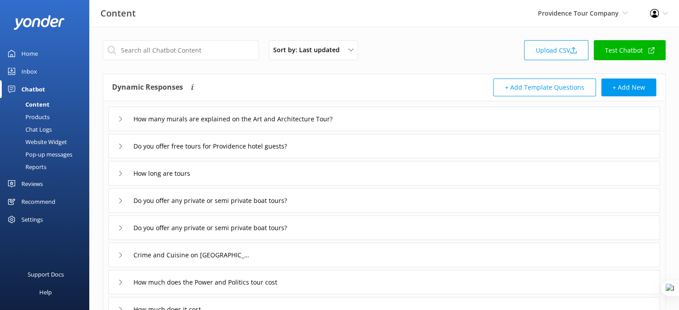
click at [36, 173] on div "Reports" at bounding box center [25, 167] width 41 height 12
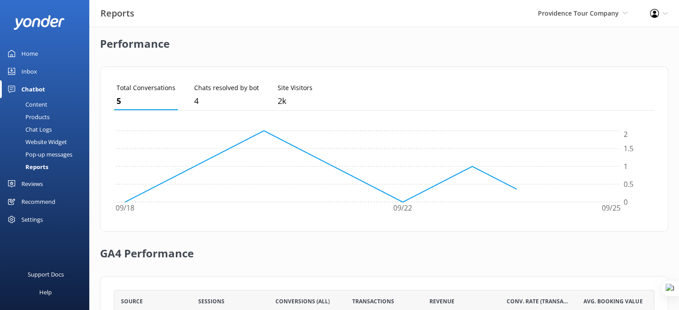
scroll to position [311, 0]
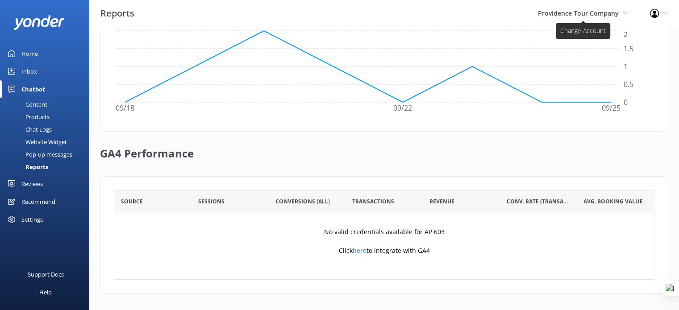
click at [592, 17] on span "Providence Tour Company" at bounding box center [578, 13] width 81 height 8
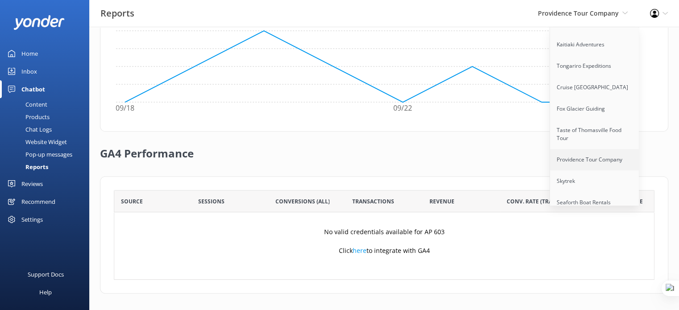
scroll to position [3853, 0]
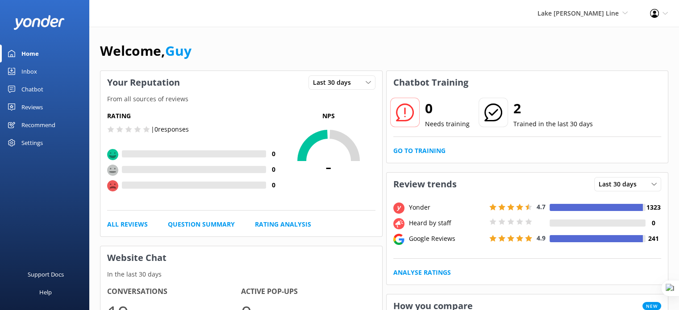
click at [35, 91] on div "Chatbot" at bounding box center [32, 89] width 22 height 18
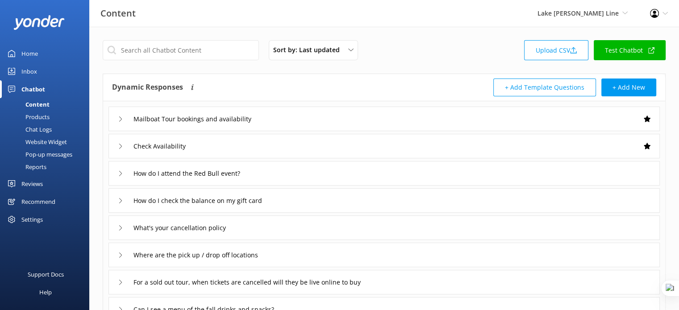
click at [46, 167] on link "Reports" at bounding box center [47, 167] width 84 height 12
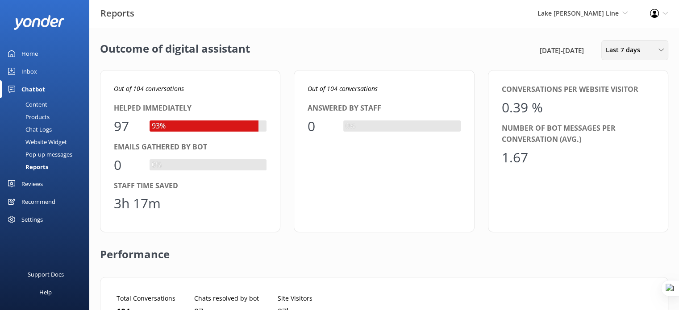
click at [637, 50] on span "Last 7 days" at bounding box center [626, 50] width 40 height 10
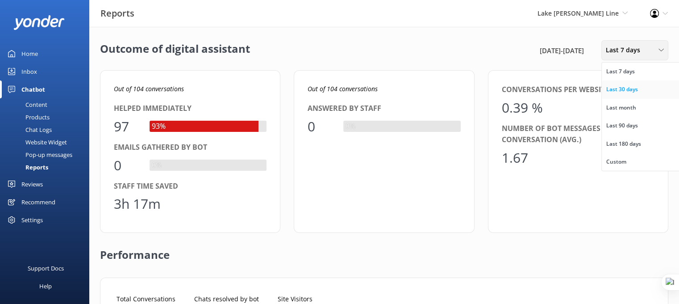
click at [633, 92] on div "Last 30 days" at bounding box center [622, 89] width 32 height 9
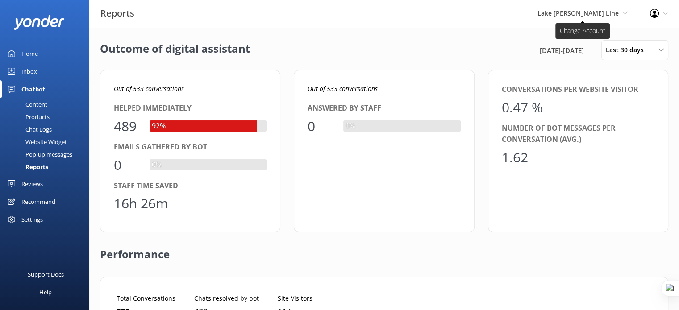
click at [603, 13] on span "Lake [PERSON_NAME] Line" at bounding box center [577, 13] width 81 height 8
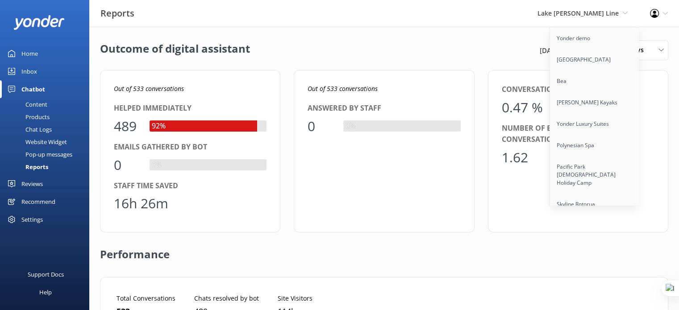
scroll to position [3917, 0]
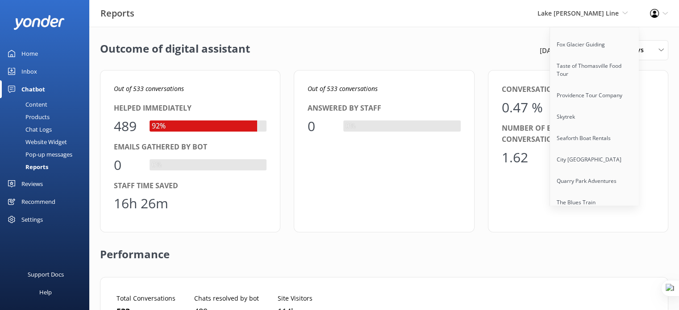
drag, startPoint x: 577, startPoint y: 112, endPoint x: 595, endPoint y: 121, distance: 20.8
click at [595, 243] on link "Lake [PERSON_NAME] Line" at bounding box center [594, 253] width 89 height 21
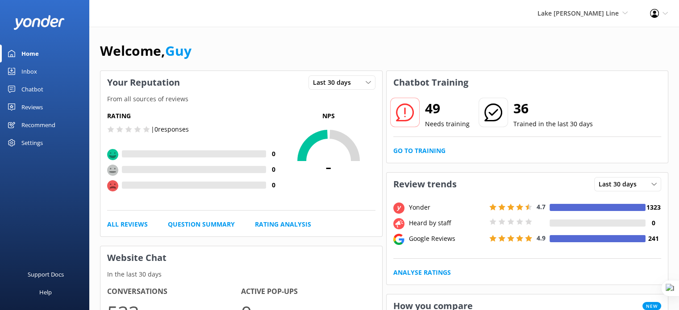
click at [578, 15] on span "Lake [PERSON_NAME] Line" at bounding box center [577, 13] width 81 height 8
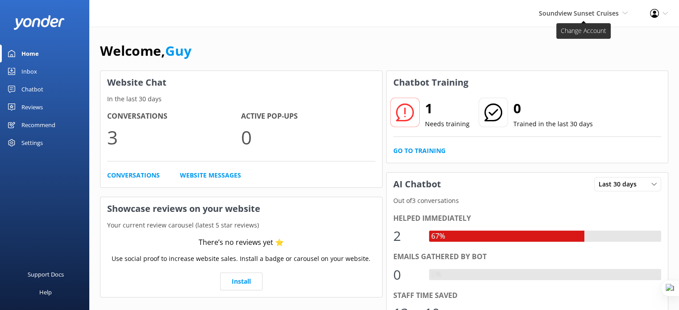
click at [583, 12] on span "Soundview Sunset Cruises" at bounding box center [579, 13] width 80 height 8
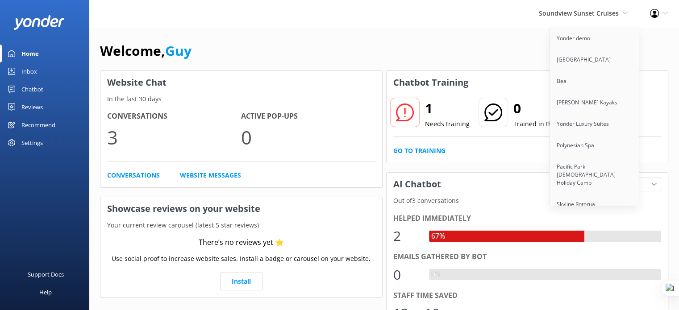
scroll to position [3917, 0]
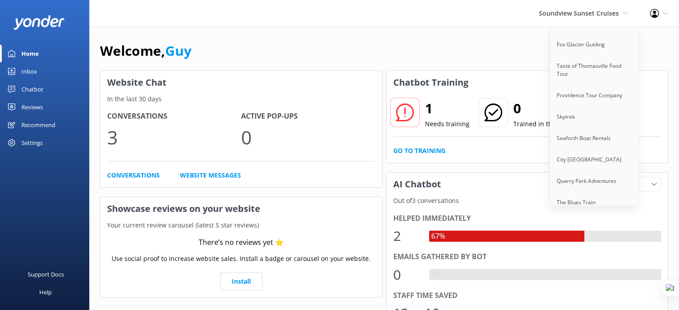
click at [604, 243] on link "Lake [PERSON_NAME] Line" at bounding box center [594, 253] width 89 height 21
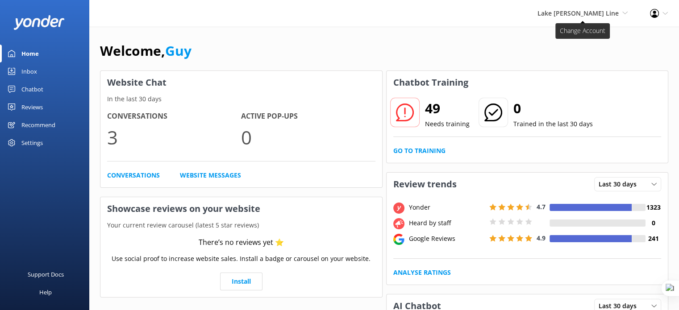
click at [587, 16] on span "Lake [PERSON_NAME] Line" at bounding box center [577, 13] width 81 height 8
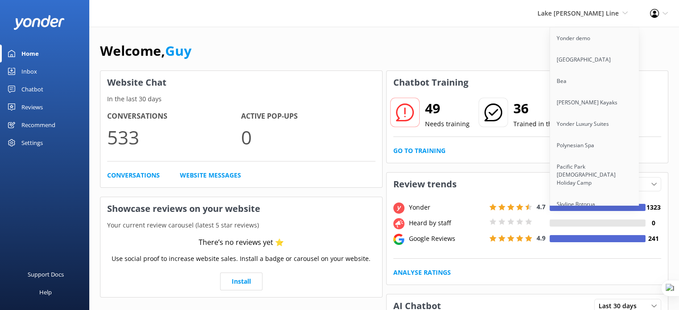
scroll to position [130, 0]
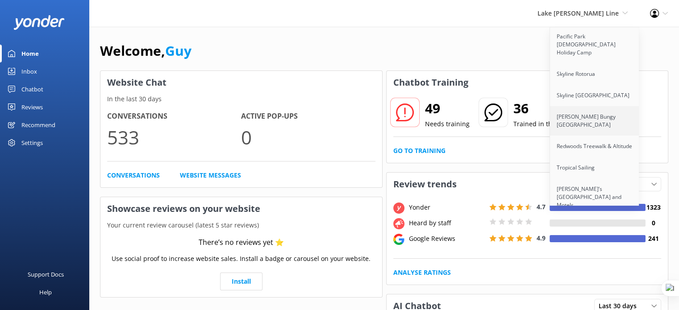
click at [574, 121] on link "[PERSON_NAME] Bungy [GEOGRAPHIC_DATA]" at bounding box center [594, 120] width 89 height 29
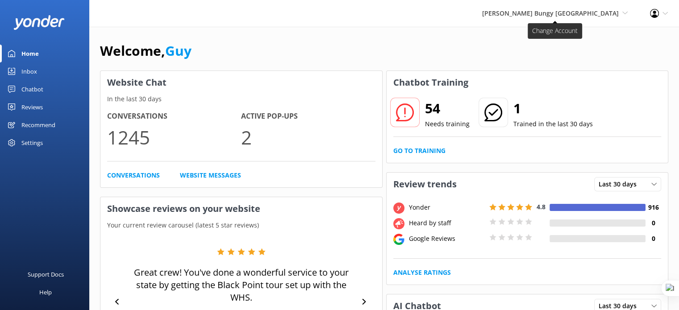
click at [570, 10] on span "[PERSON_NAME] Bungy [GEOGRAPHIC_DATA]" at bounding box center [550, 13] width 137 height 8
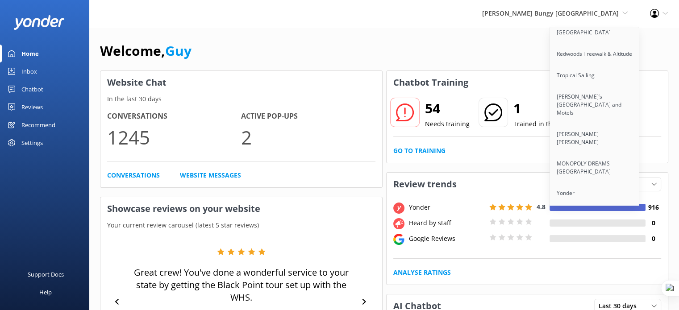
scroll to position [227, 0]
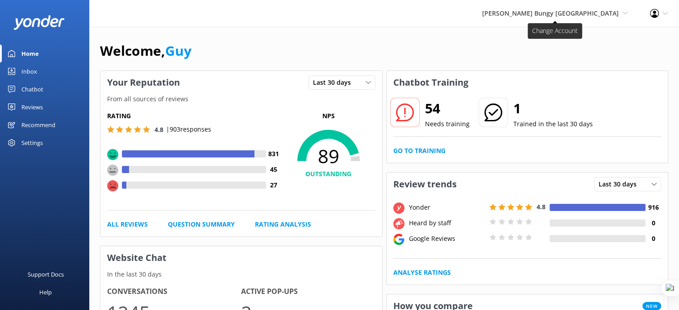
click at [581, 10] on span "[PERSON_NAME] Bungy [GEOGRAPHIC_DATA]" at bounding box center [550, 13] width 137 height 8
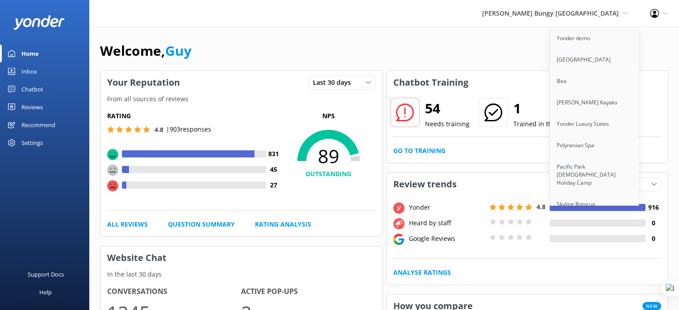
scroll to position [864, 0]
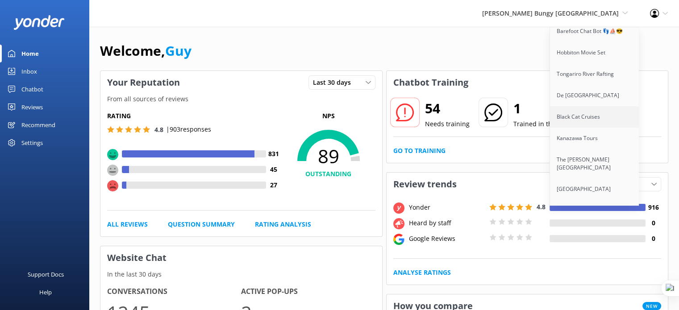
click at [582, 113] on link "Black Cat Cruises" at bounding box center [594, 116] width 89 height 21
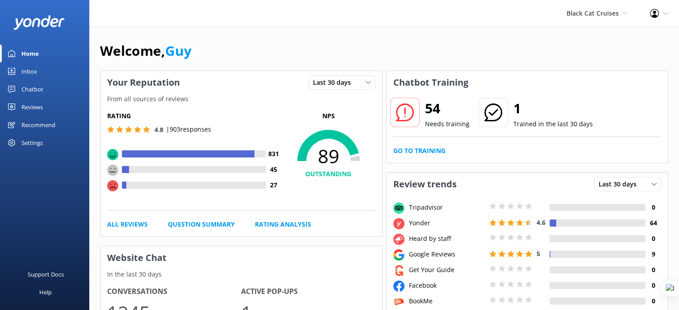
click at [29, 89] on div "Chatbot" at bounding box center [32, 89] width 22 height 18
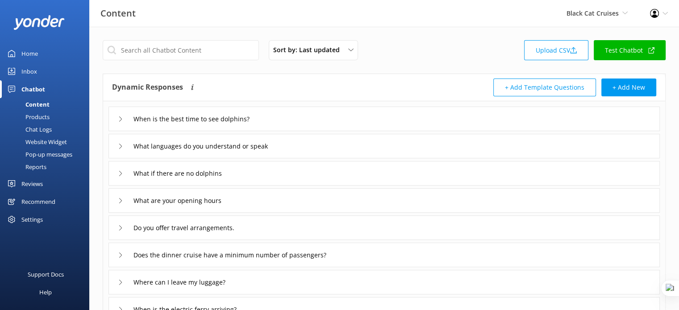
click at [43, 170] on div "Reports" at bounding box center [25, 167] width 41 height 12
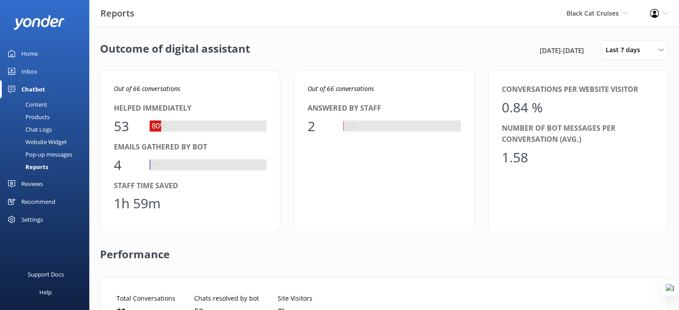
scroll to position [83, 534]
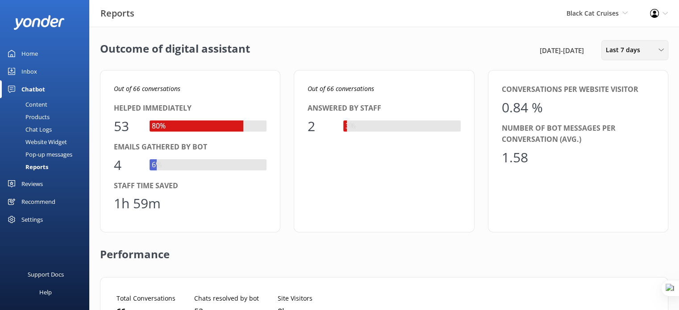
click at [636, 54] on span "Last 7 days" at bounding box center [626, 50] width 40 height 10
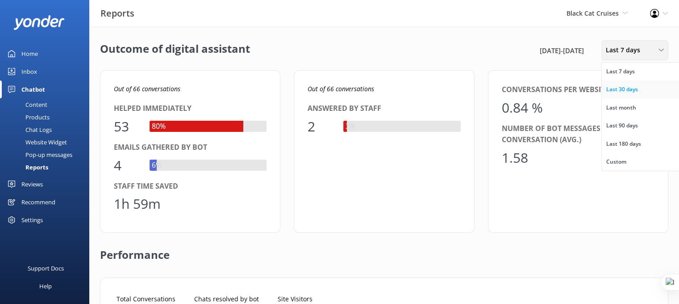
click at [631, 85] on div "Last 30 days" at bounding box center [622, 89] width 32 height 9
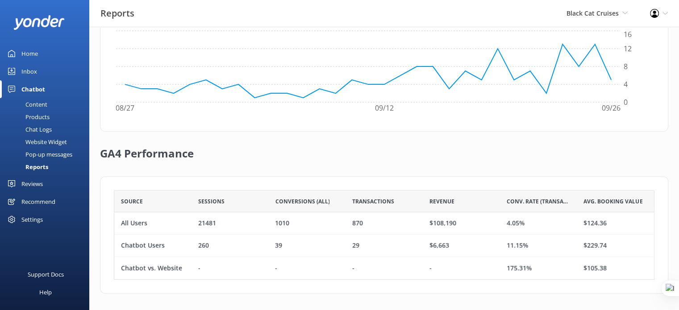
scroll to position [311, 0]
